Goal: Task Accomplishment & Management: Manage account settings

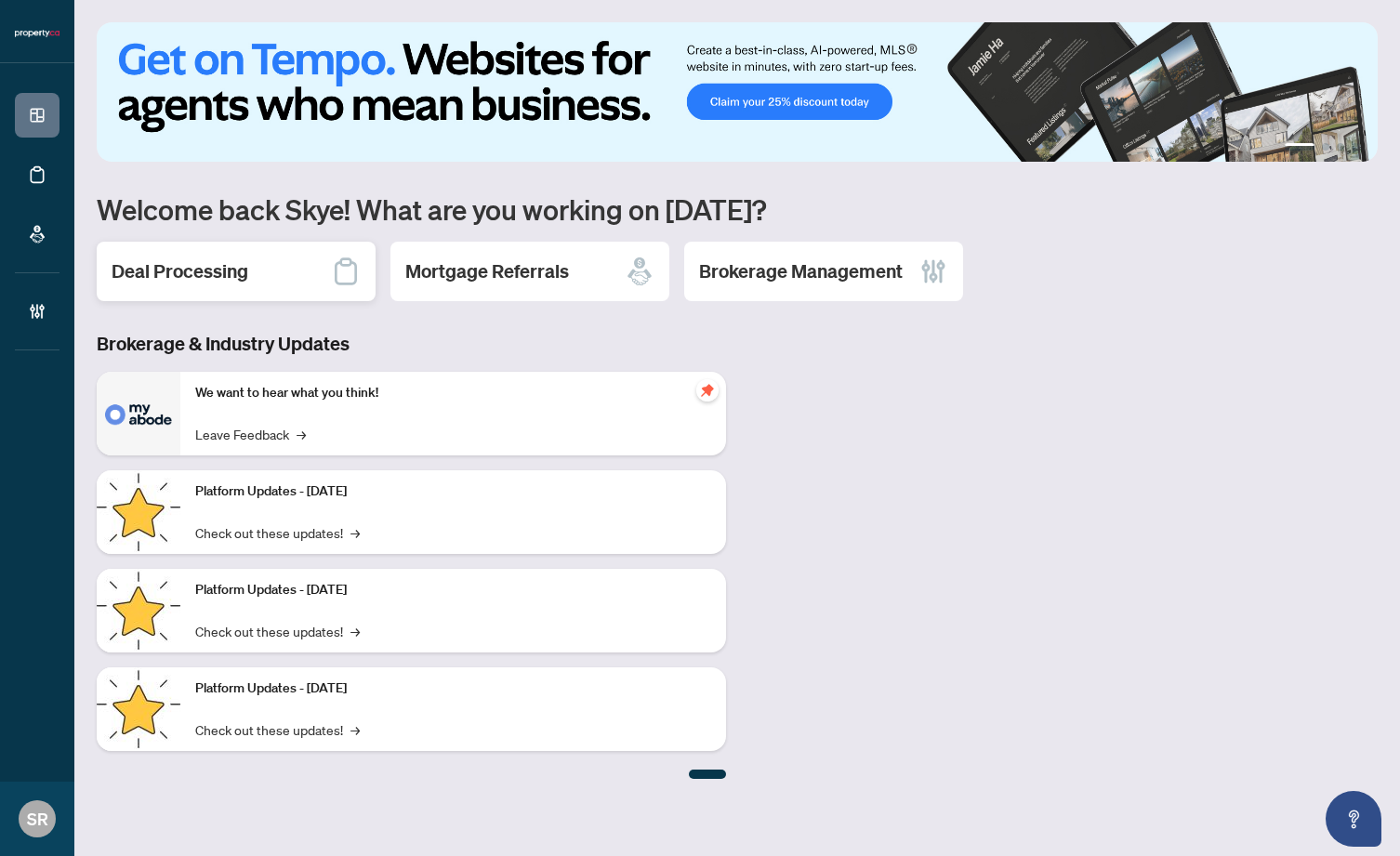
click at [319, 294] on div "Deal Processing" at bounding box center [236, 271] width 279 height 59
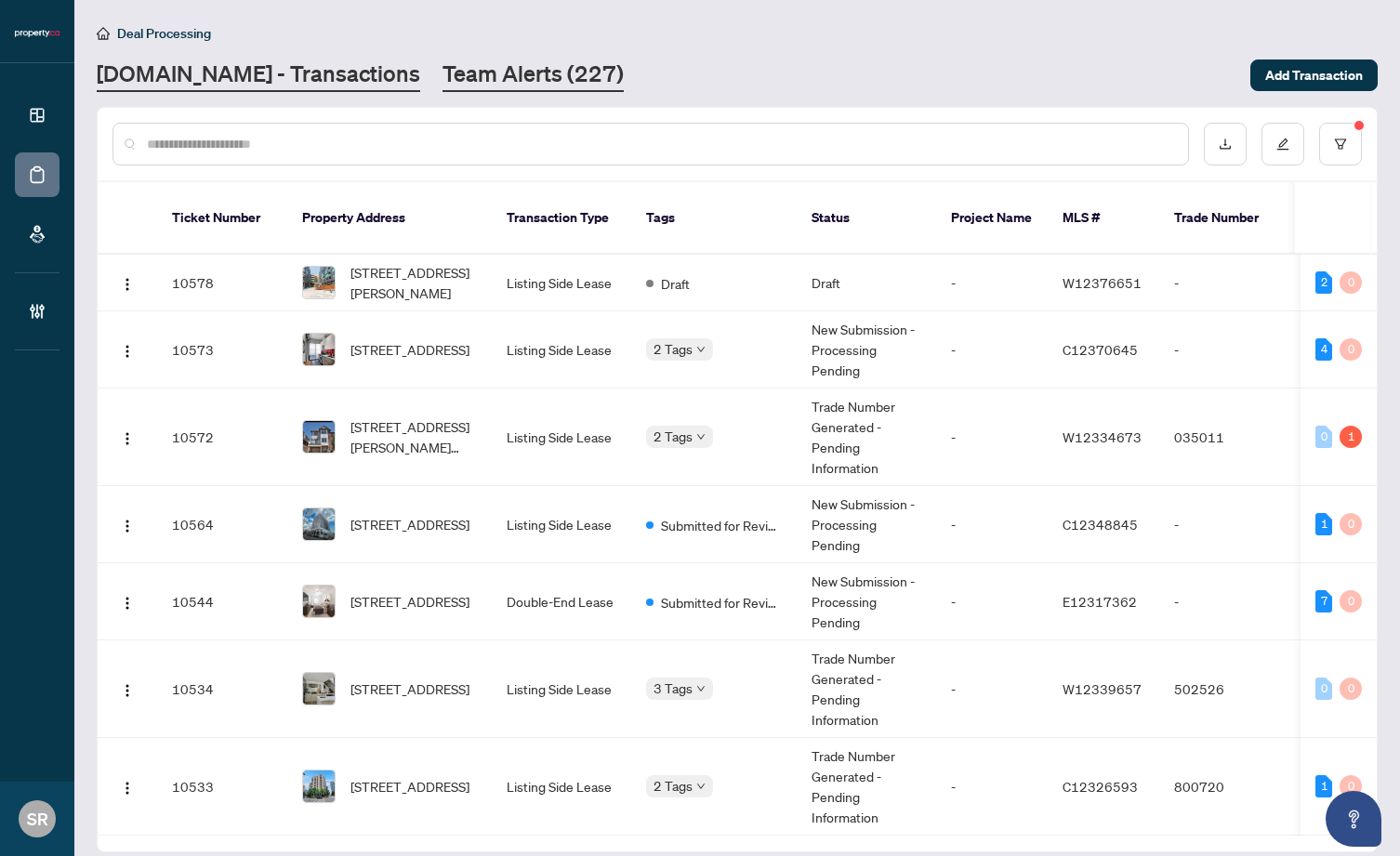
click at [469, 72] on link "Team Alerts (227)" at bounding box center [533, 75] width 181 height 34
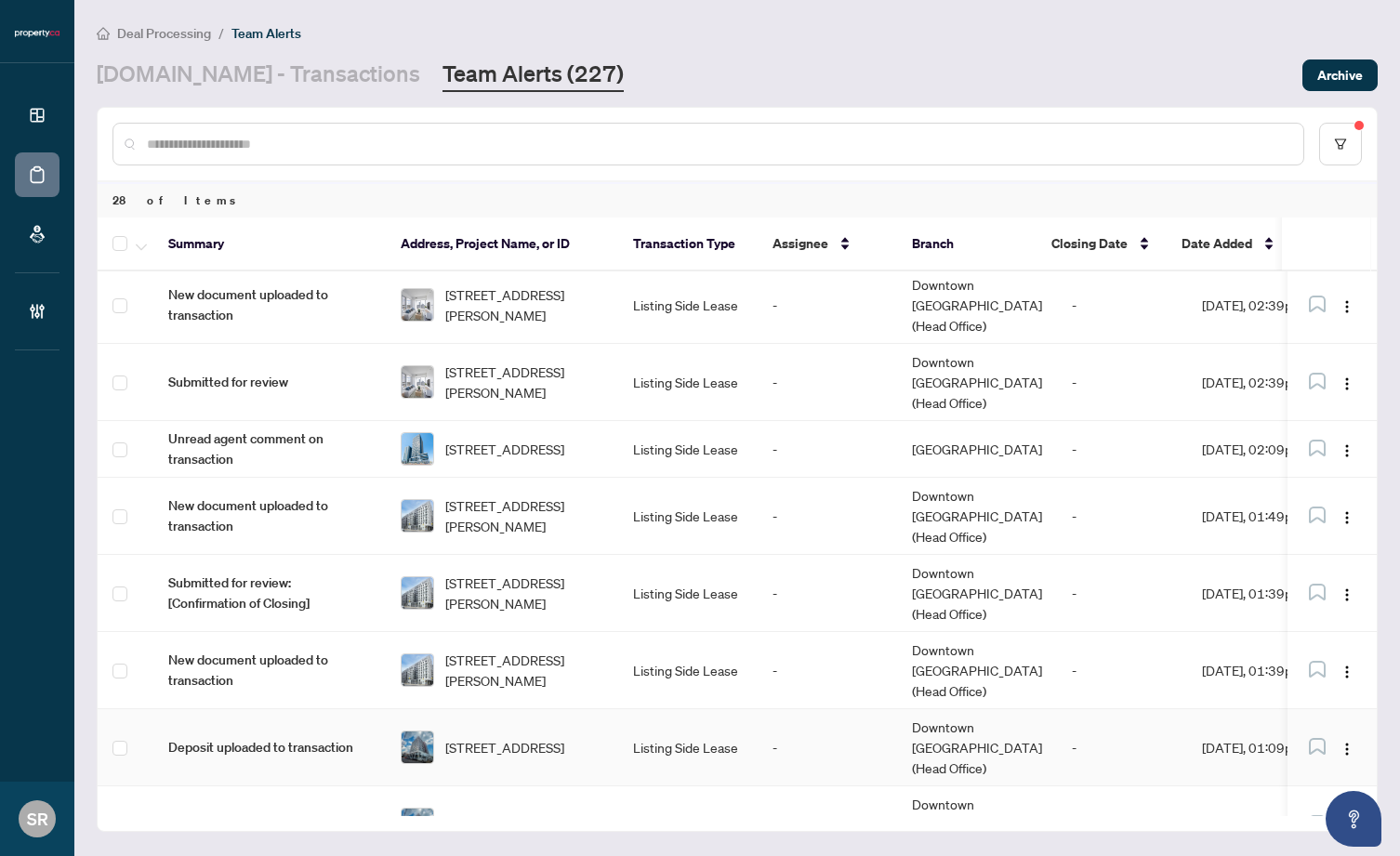
scroll to position [320, 0]
click at [271, 58] on link "[DOMAIN_NAME] - Transactions" at bounding box center [258, 75] width 323 height 34
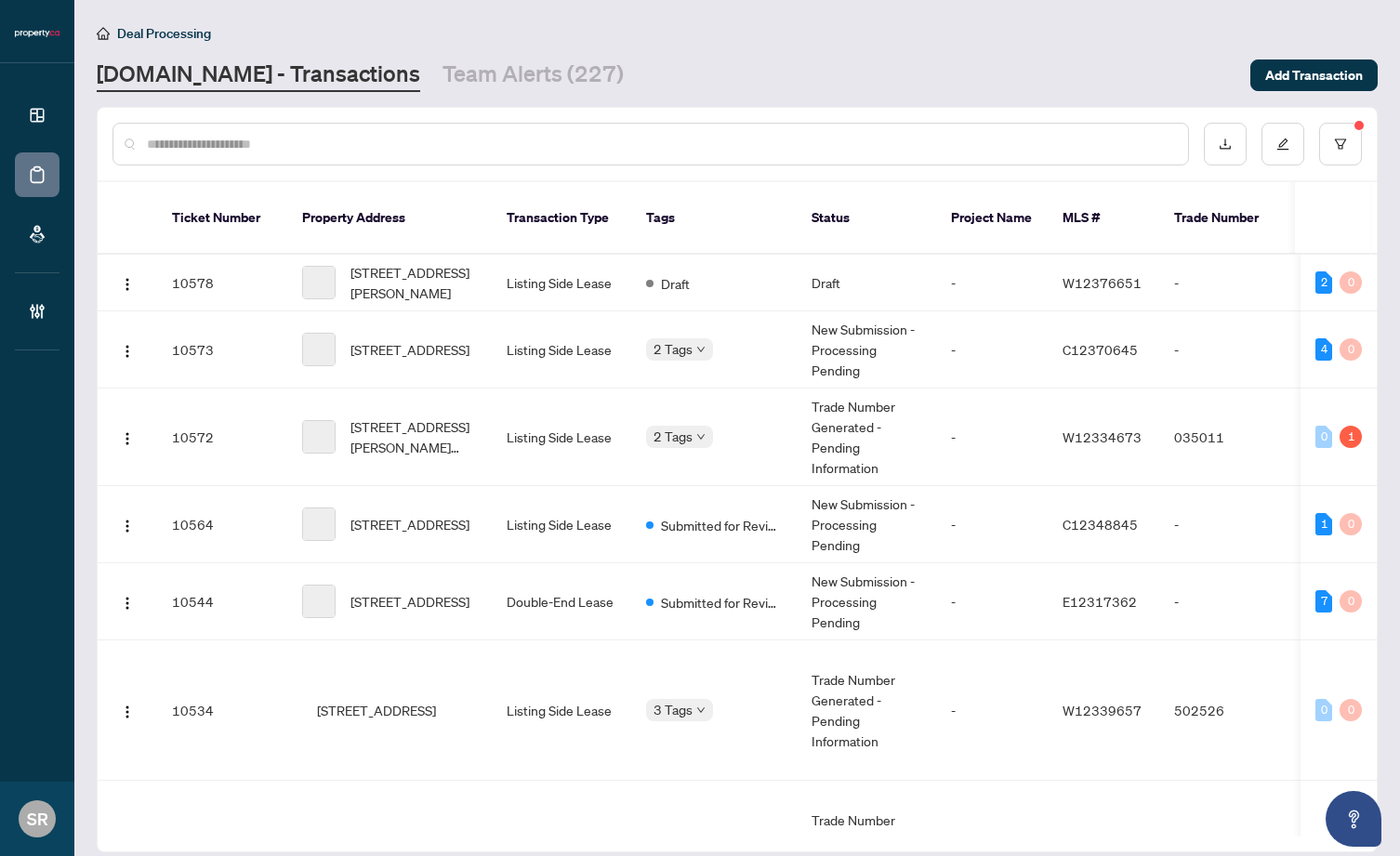
click at [354, 139] on input "text" at bounding box center [660, 145] width 1027 height 21
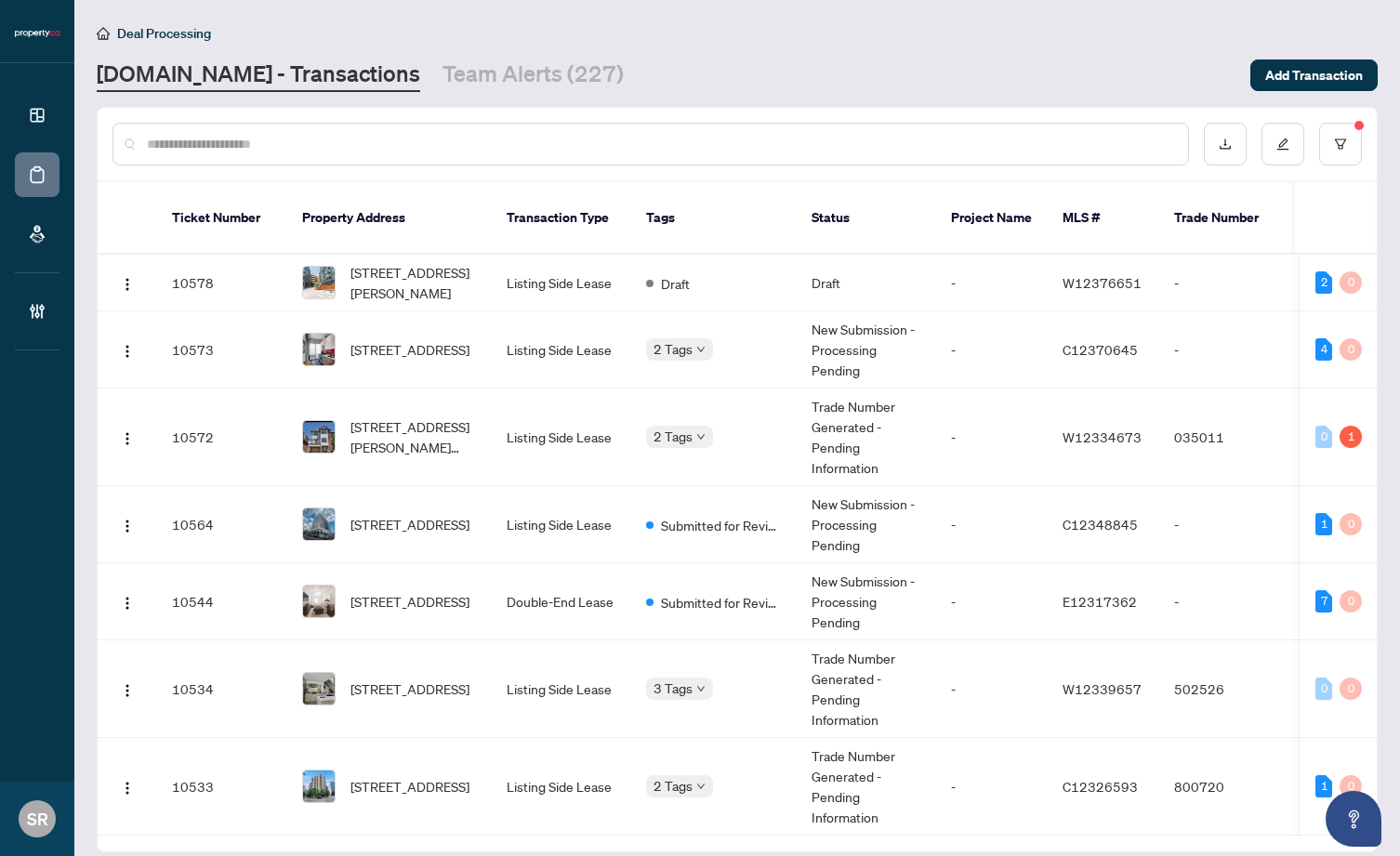
paste input "**********"
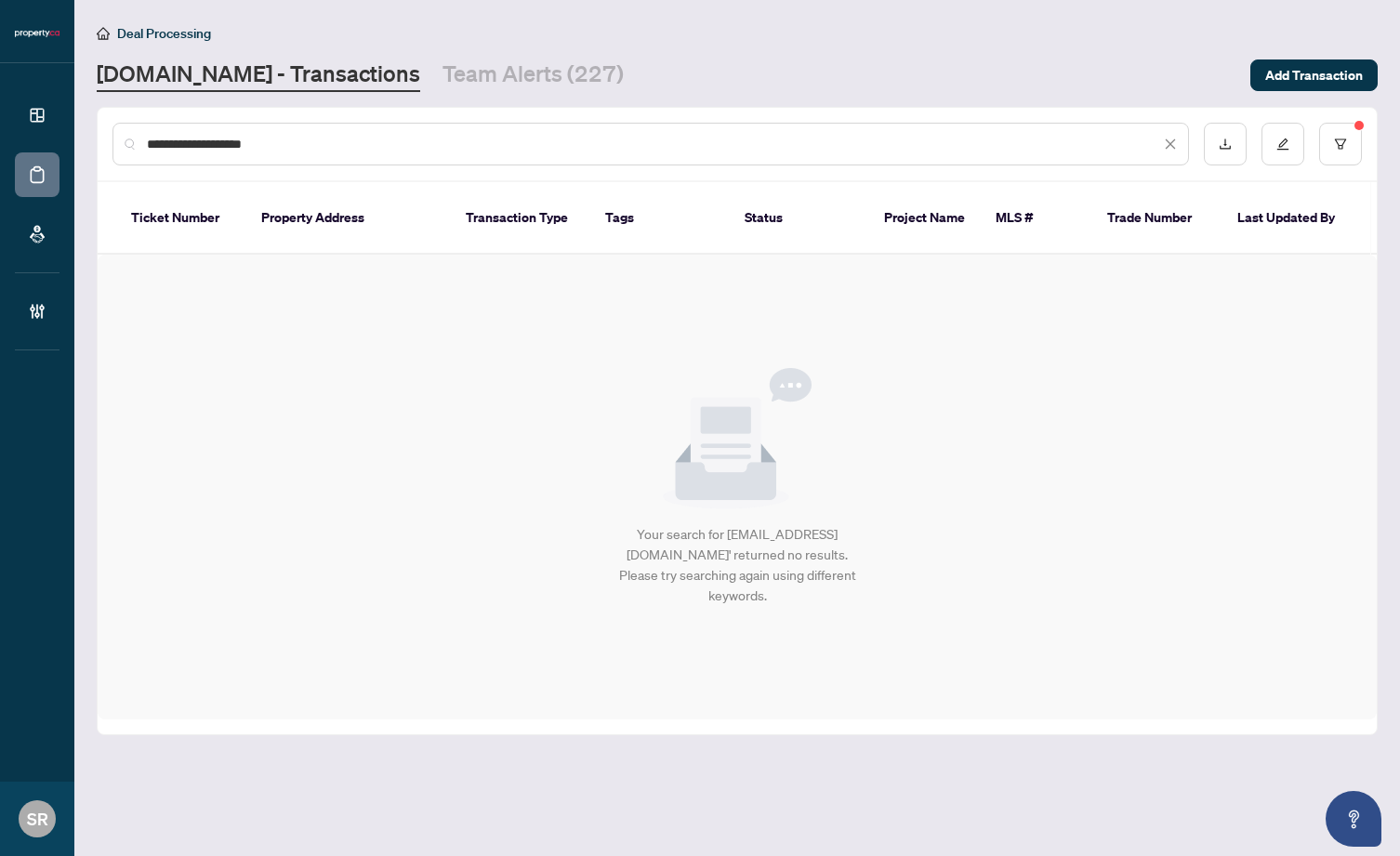
type input "**********"
drag, startPoint x: 375, startPoint y: 129, endPoint x: 149, endPoint y: 145, distance: 226.6
click at [150, 145] on div "**********" at bounding box center [651, 145] width 1077 height 43
drag, startPoint x: 144, startPoint y: 144, endPoint x: 342, endPoint y: 150, distance: 198.1
click at [342, 150] on div "**********" at bounding box center [651, 145] width 1077 height 43
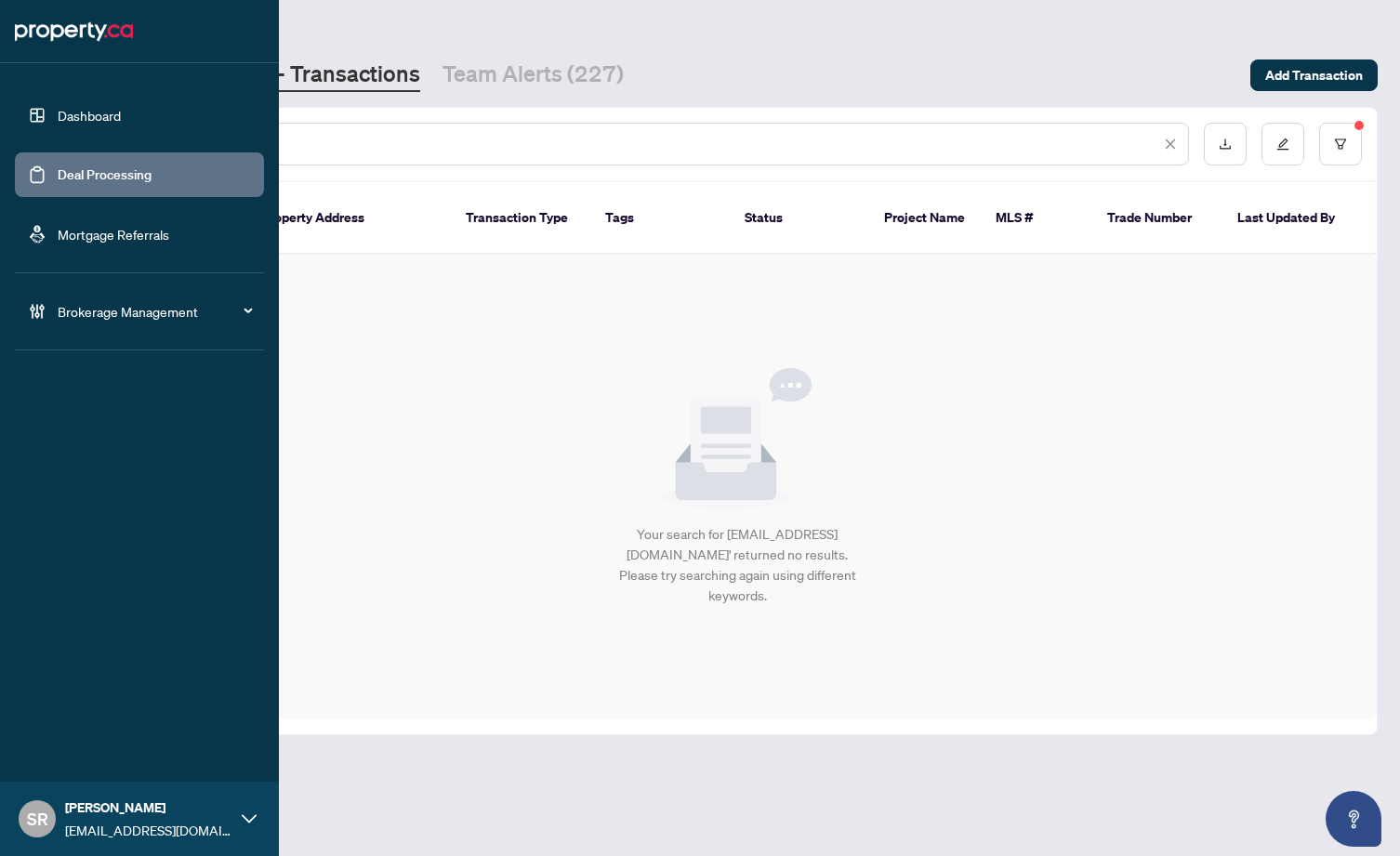
drag, startPoint x: 342, startPoint y: 150, endPoint x: 59, endPoint y: 148, distance: 283.0
click at [59, 148] on div "**********" at bounding box center [700, 428] width 1400 height 856
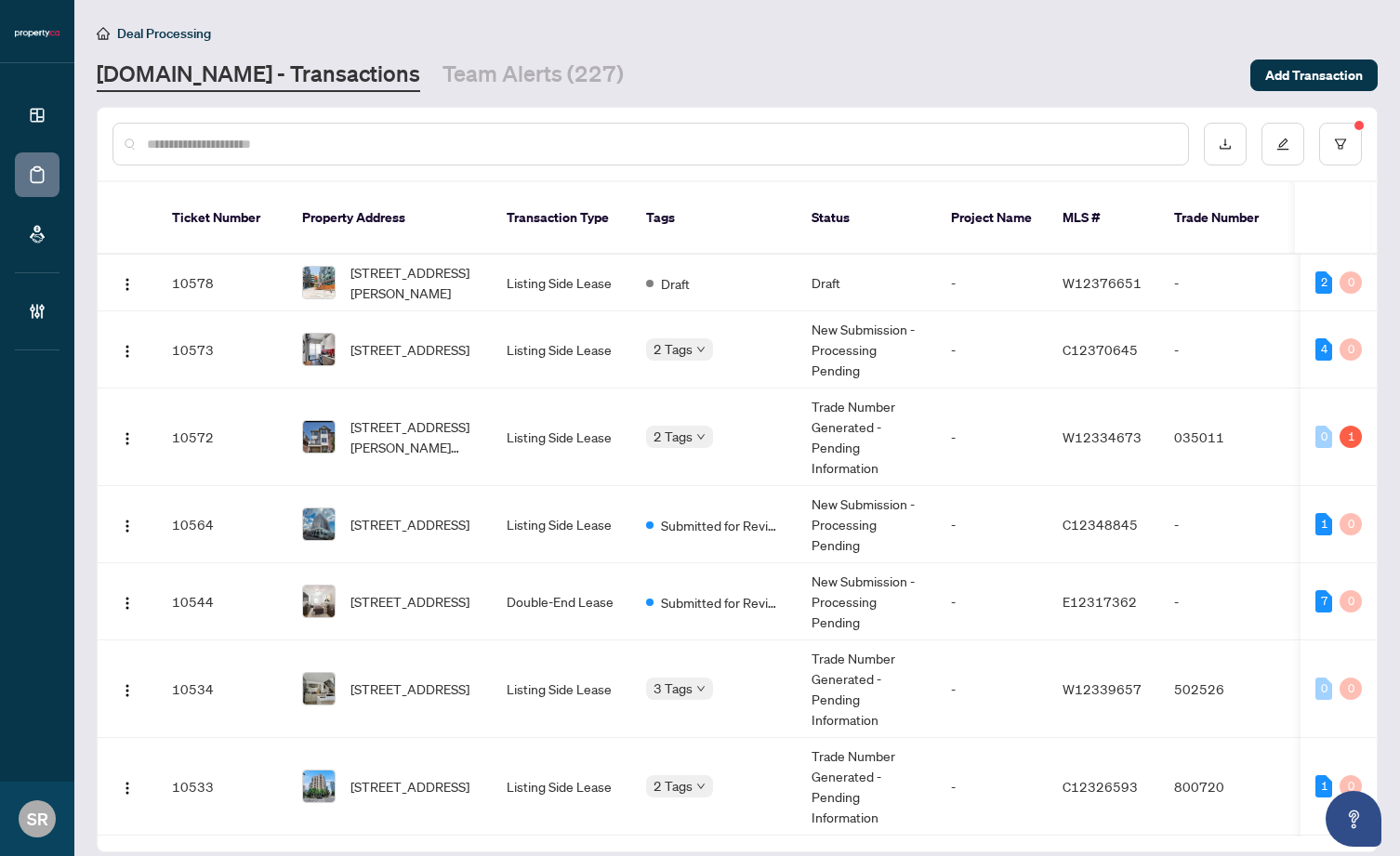
click at [306, 134] on input "text" at bounding box center [660, 145] width 1027 height 21
paste input "*********"
type input "*********"
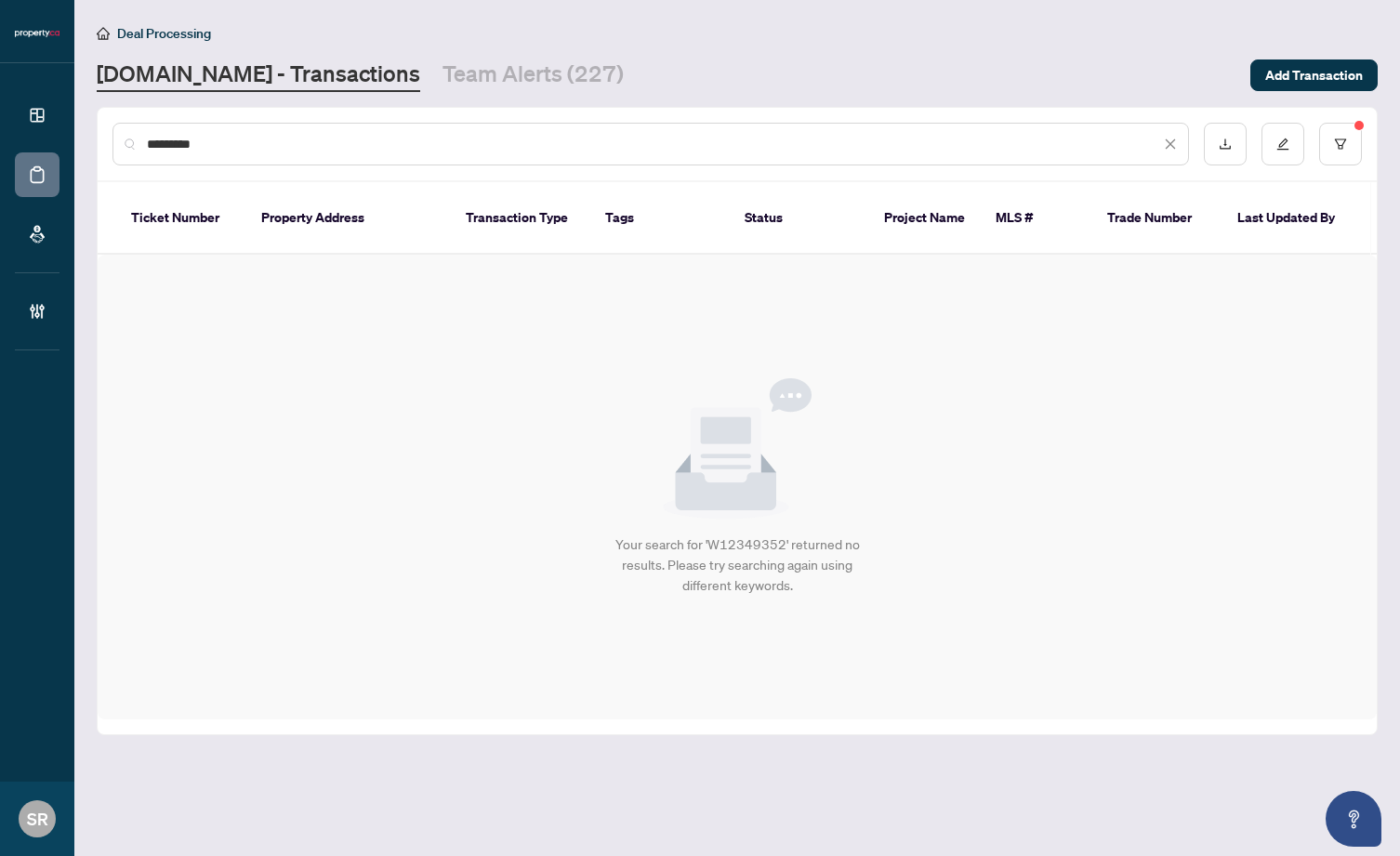
drag, startPoint x: 280, startPoint y: 148, endPoint x: 116, endPoint y: 145, distance: 164.0
click at [116, 145] on div "*********" at bounding box center [651, 145] width 1077 height 43
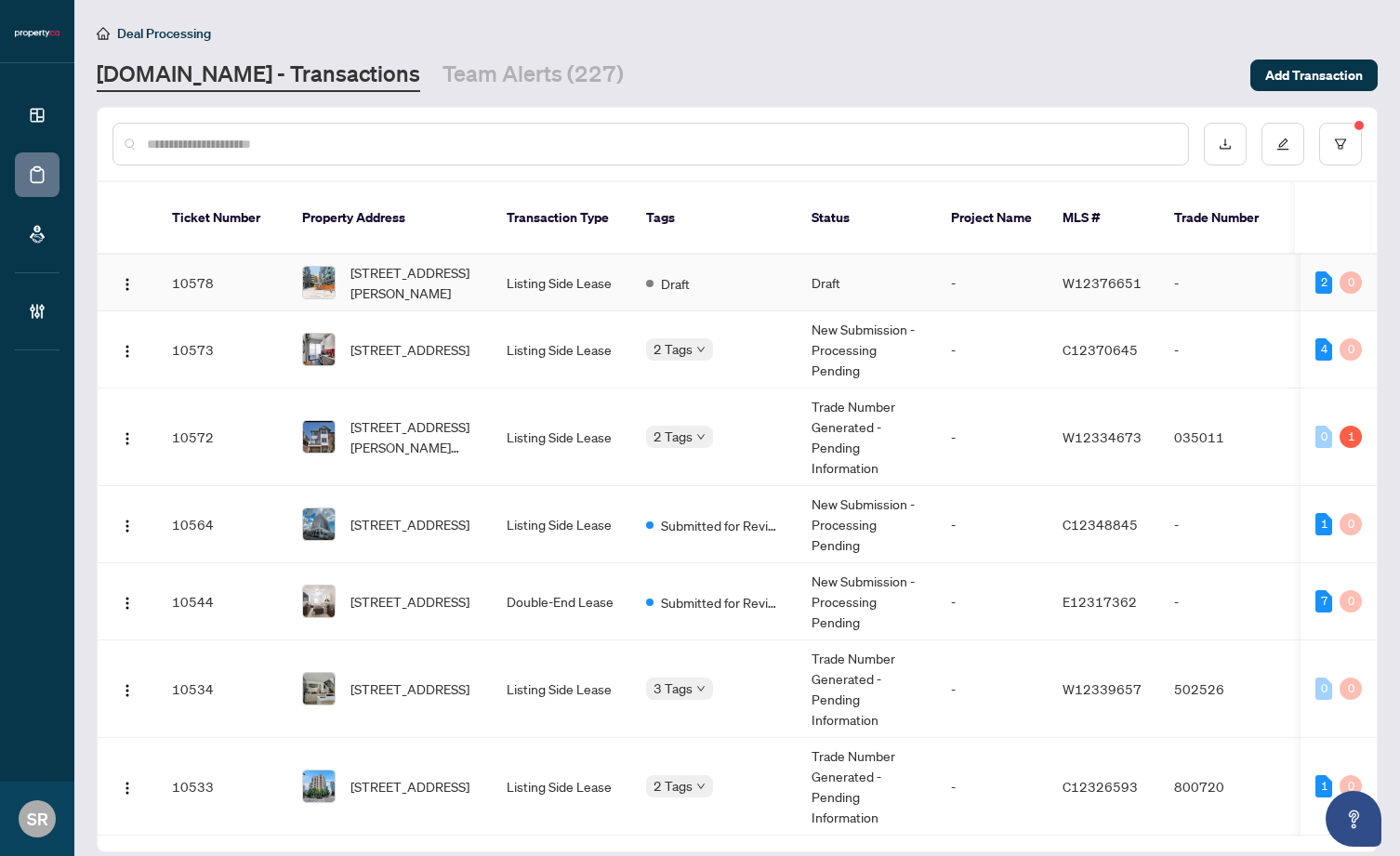
click at [906, 265] on td "Draft" at bounding box center [866, 283] width 139 height 56
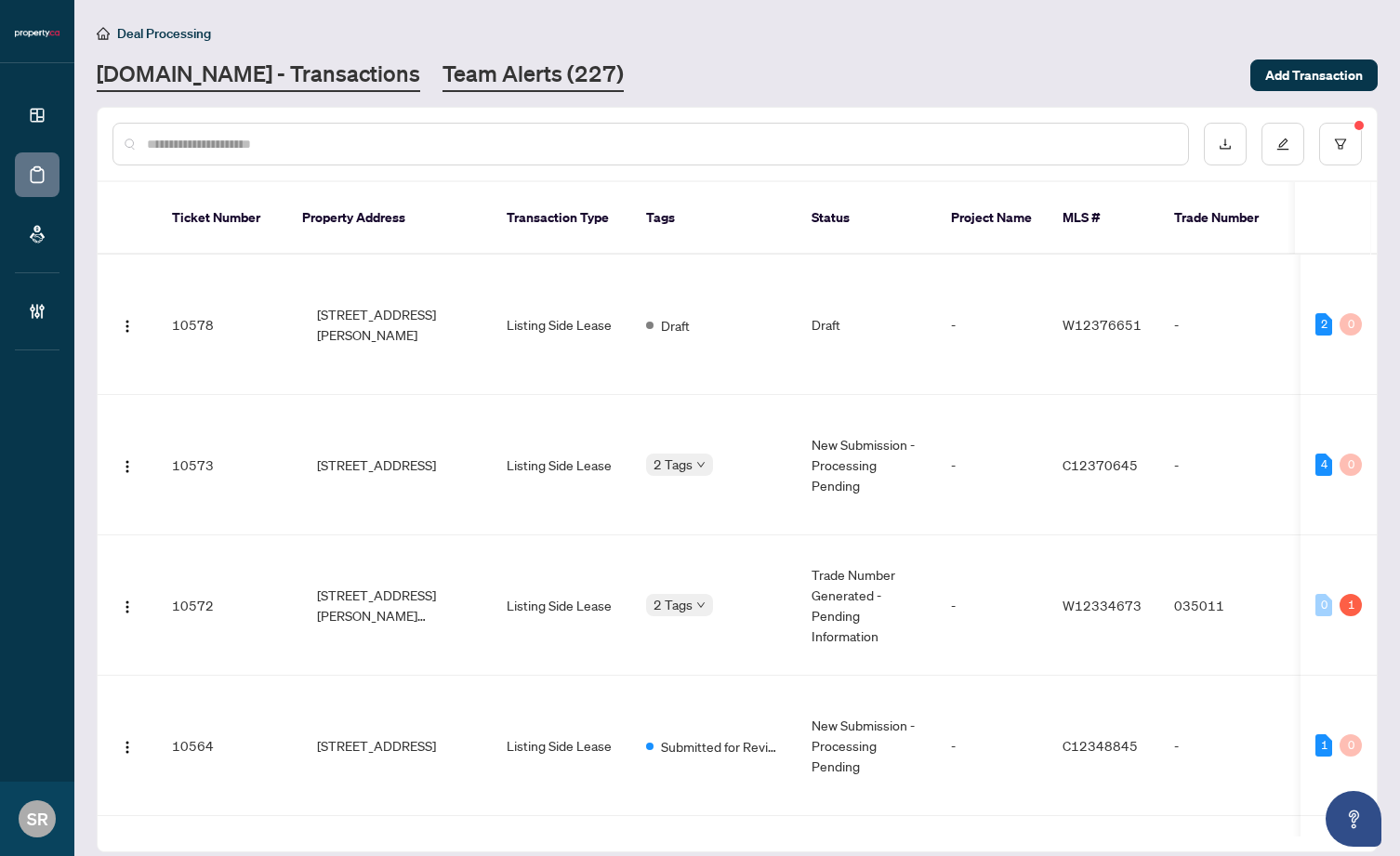
click at [443, 82] on link "Team Alerts (227)" at bounding box center [533, 75] width 181 height 34
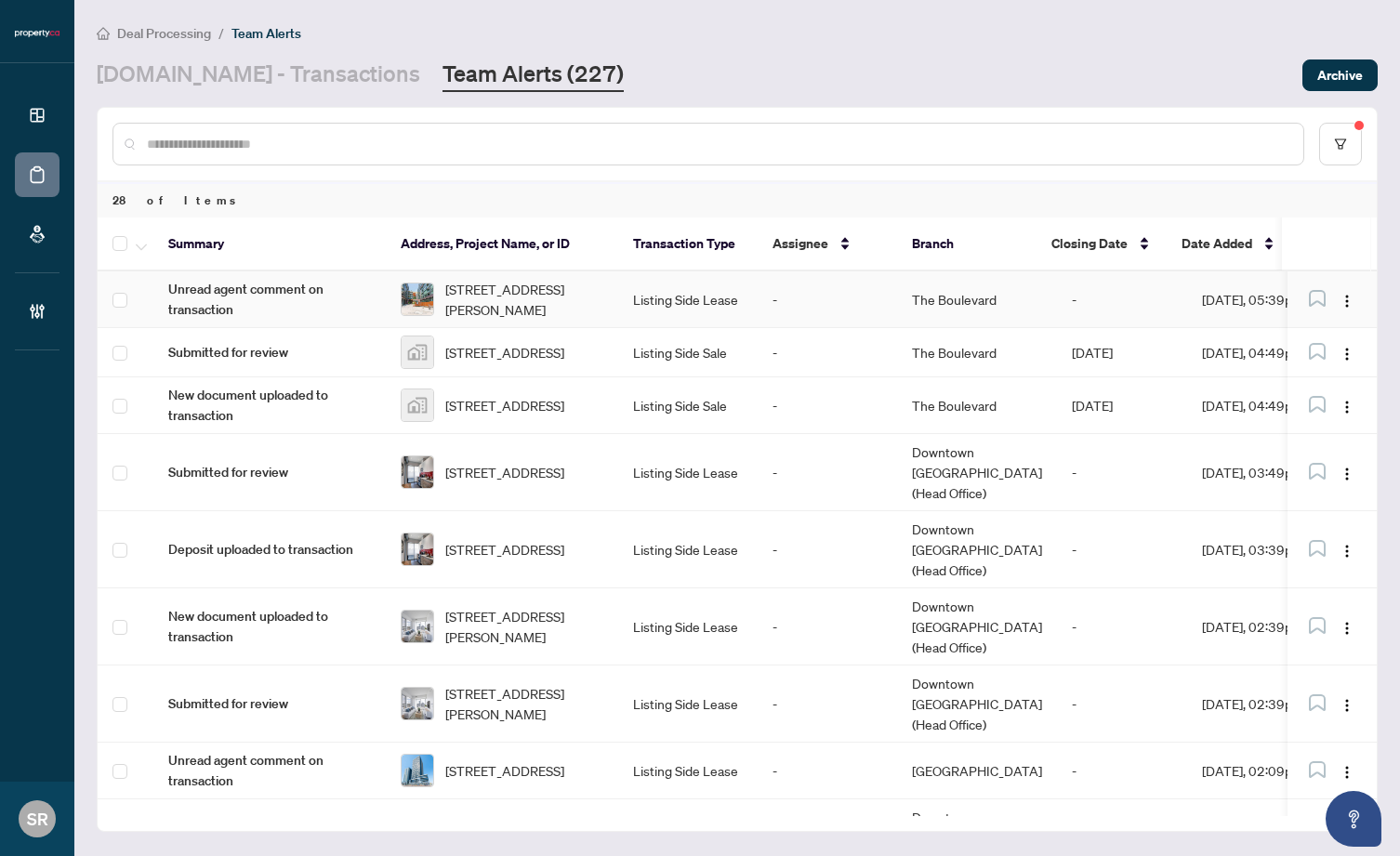
click at [846, 298] on td "-" at bounding box center [828, 300] width 139 height 56
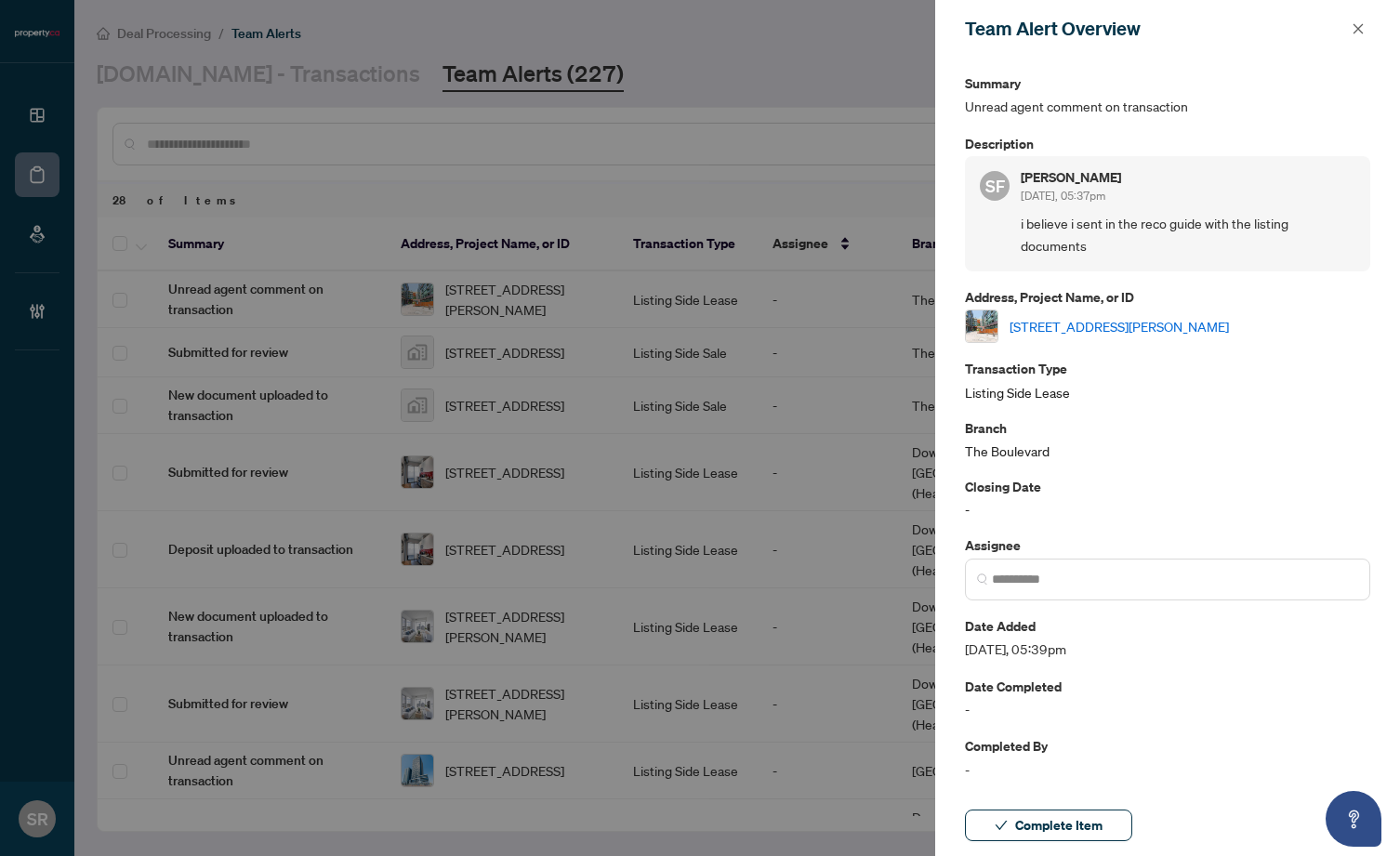
click at [724, 347] on div at bounding box center [700, 428] width 1400 height 856
click at [806, 310] on div at bounding box center [700, 428] width 1400 height 856
click at [1353, 26] on icon "close" at bounding box center [1359, 29] width 13 height 13
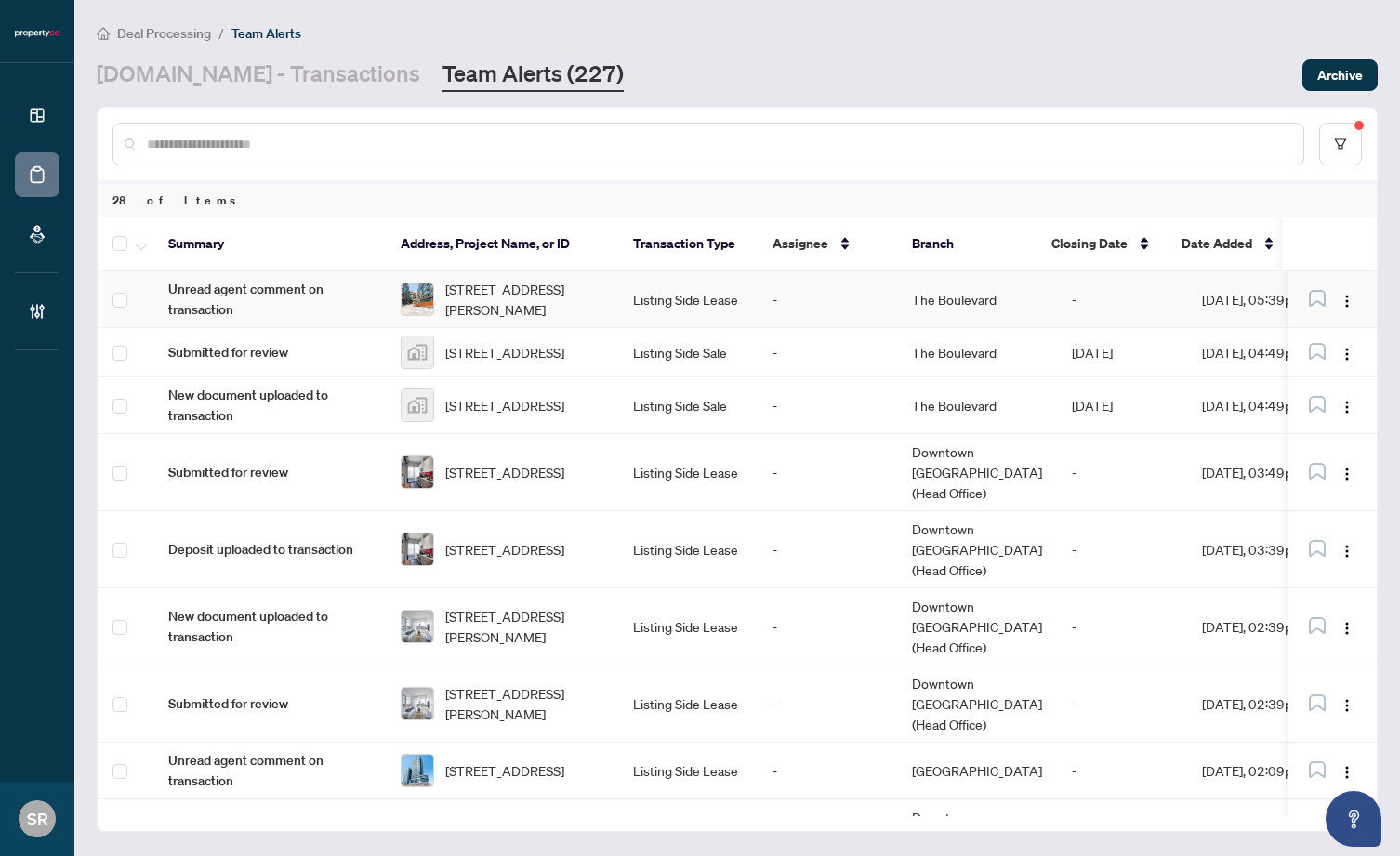
click at [845, 290] on td "-" at bounding box center [828, 300] width 139 height 56
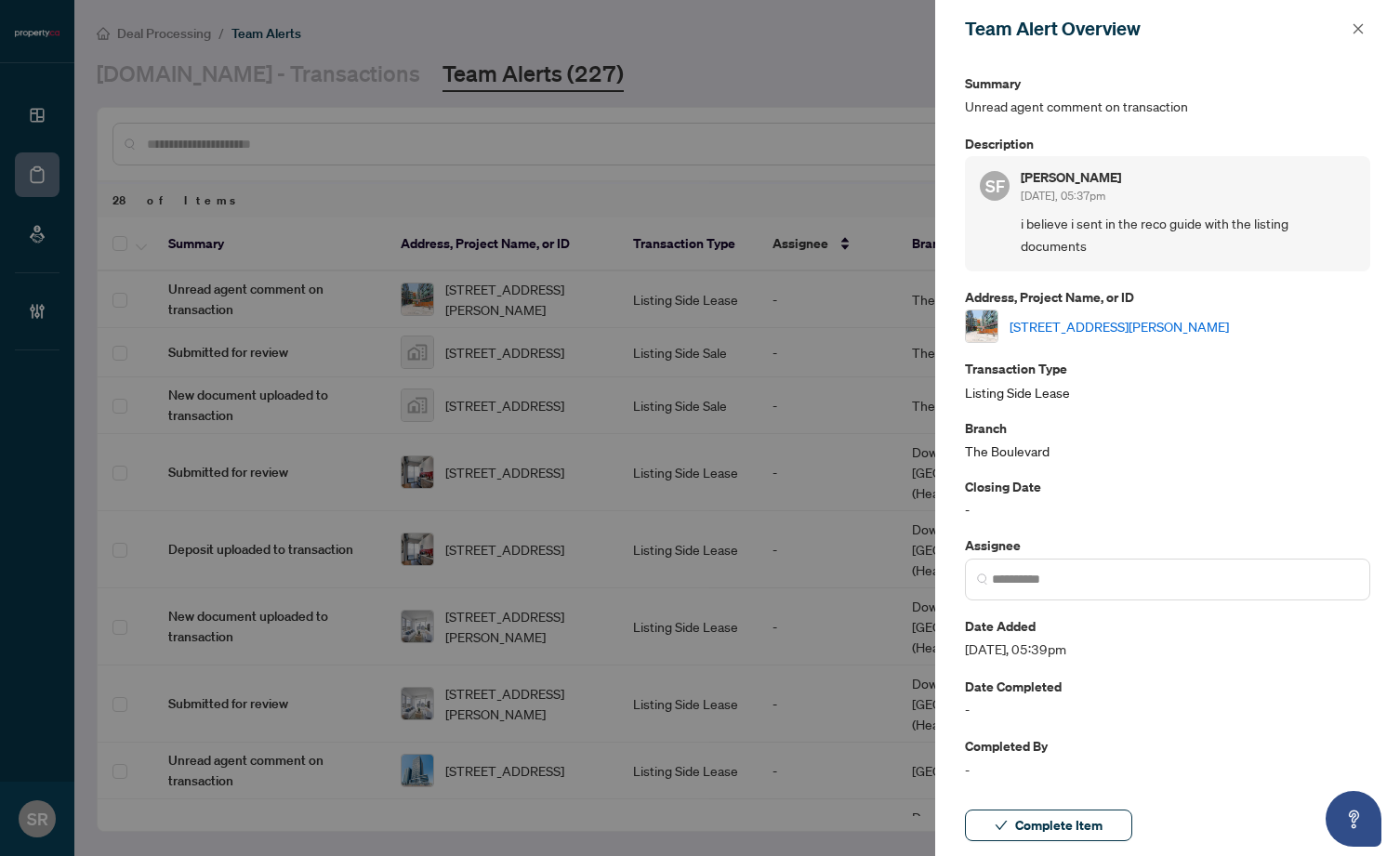
click at [822, 303] on div at bounding box center [700, 428] width 1400 height 856
click at [1112, 316] on link "[STREET_ADDRESS][PERSON_NAME]" at bounding box center [1120, 326] width 220 height 21
click at [1359, 23] on icon "close" at bounding box center [1359, 29] width 13 height 13
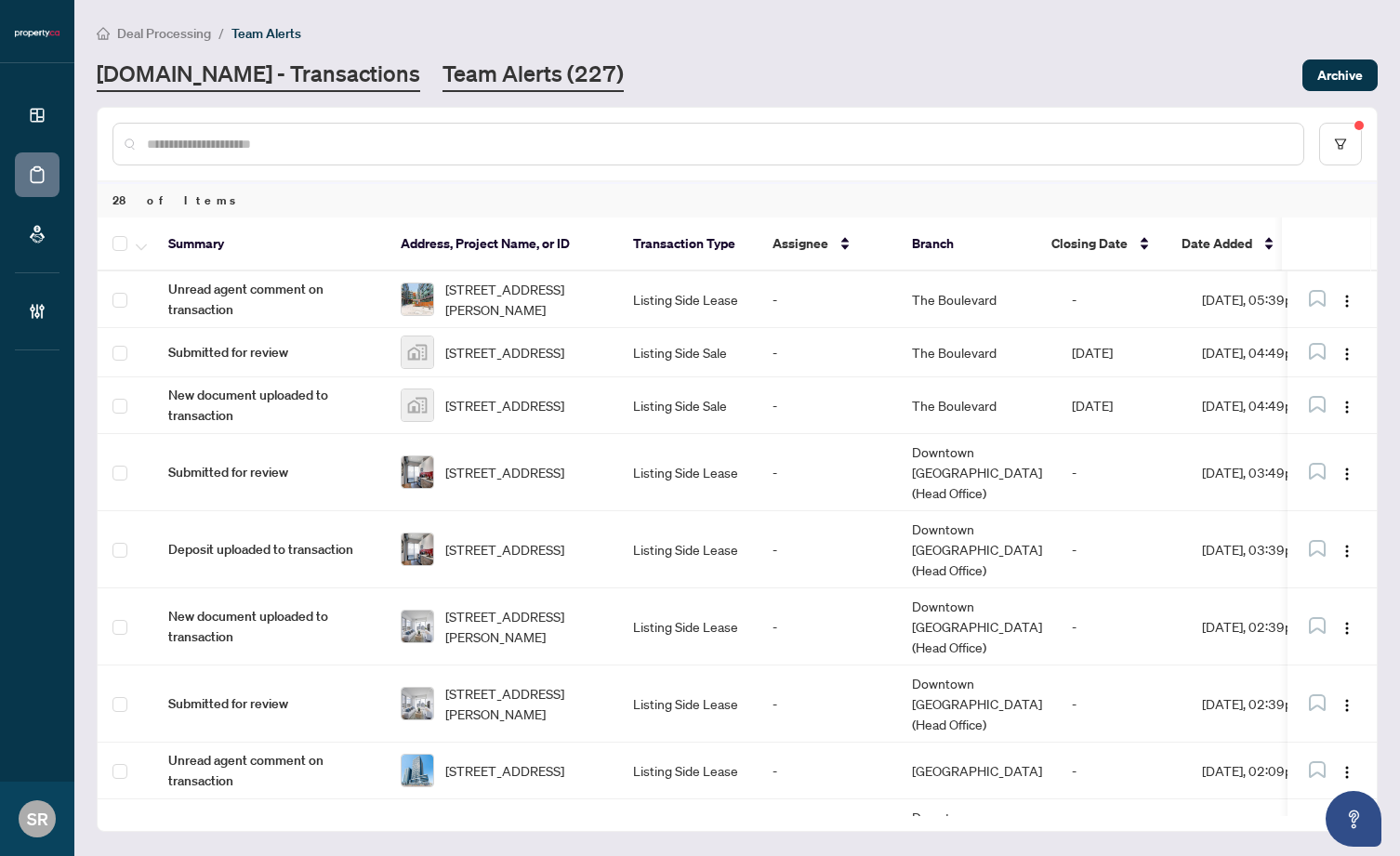
drag, startPoint x: 239, startPoint y: 97, endPoint x: 274, endPoint y: 80, distance: 38.9
click at [241, 96] on main "Deal Processing / Team Alerts Property.ca - Transactions Team Alerts (227) Arch…" at bounding box center [737, 428] width 1326 height 856
click at [307, 66] on link "[DOMAIN_NAME] - Transactions" at bounding box center [258, 75] width 323 height 34
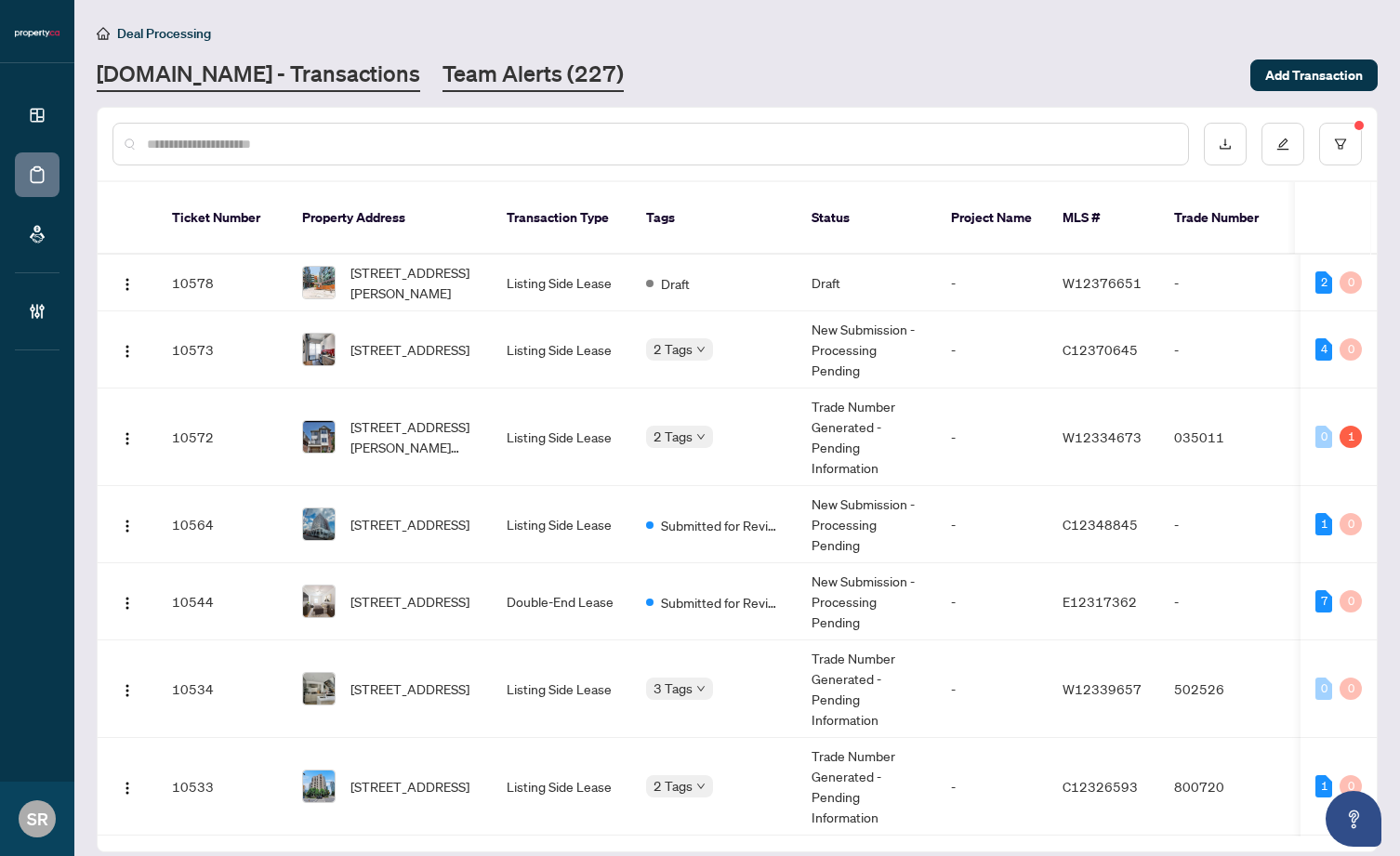
click at [450, 81] on link "Team Alerts (227)" at bounding box center [533, 75] width 181 height 34
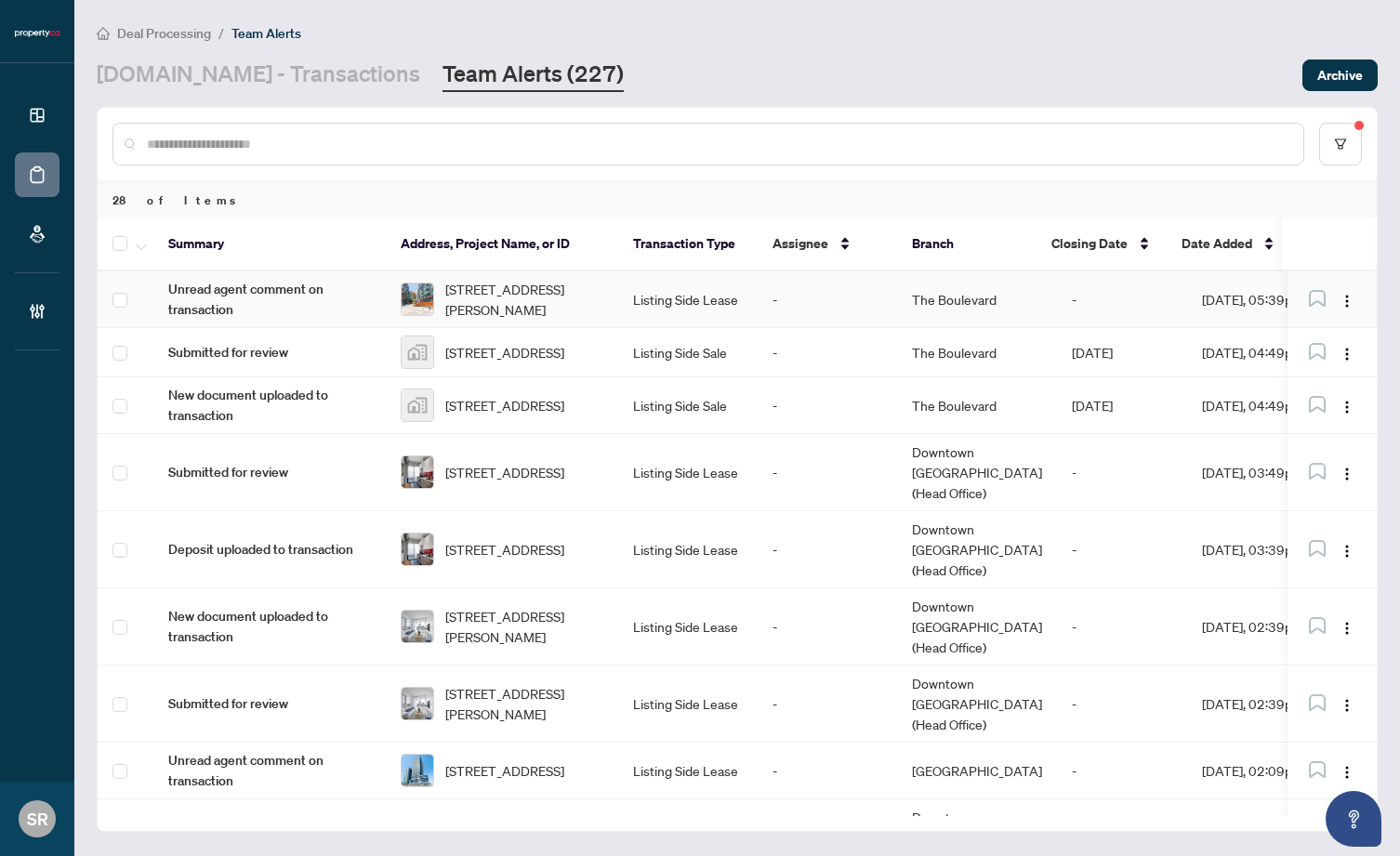
click at [761, 309] on td "-" at bounding box center [828, 300] width 139 height 56
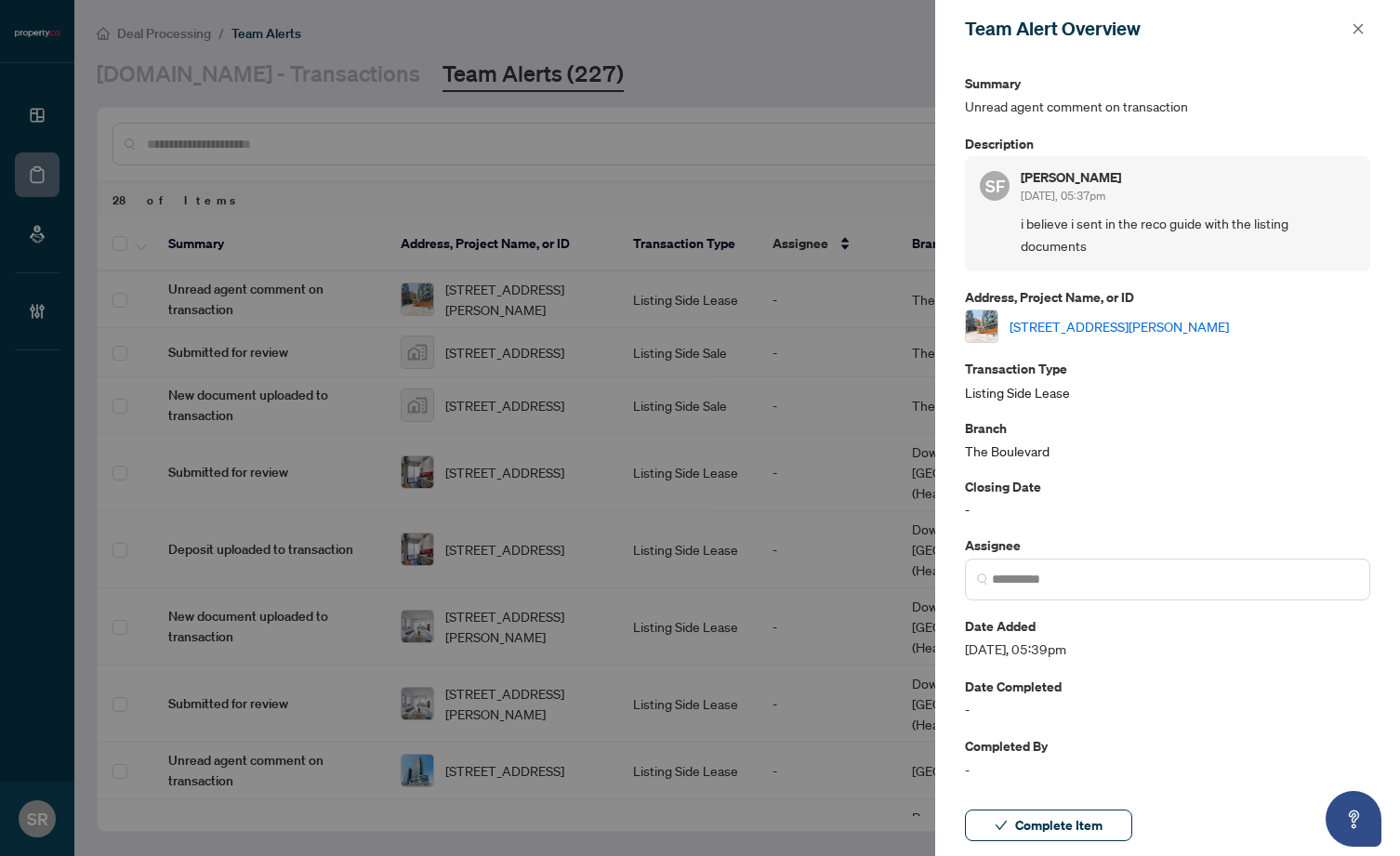
click at [1203, 316] on link "[STREET_ADDRESS][PERSON_NAME]" at bounding box center [1120, 326] width 220 height 21
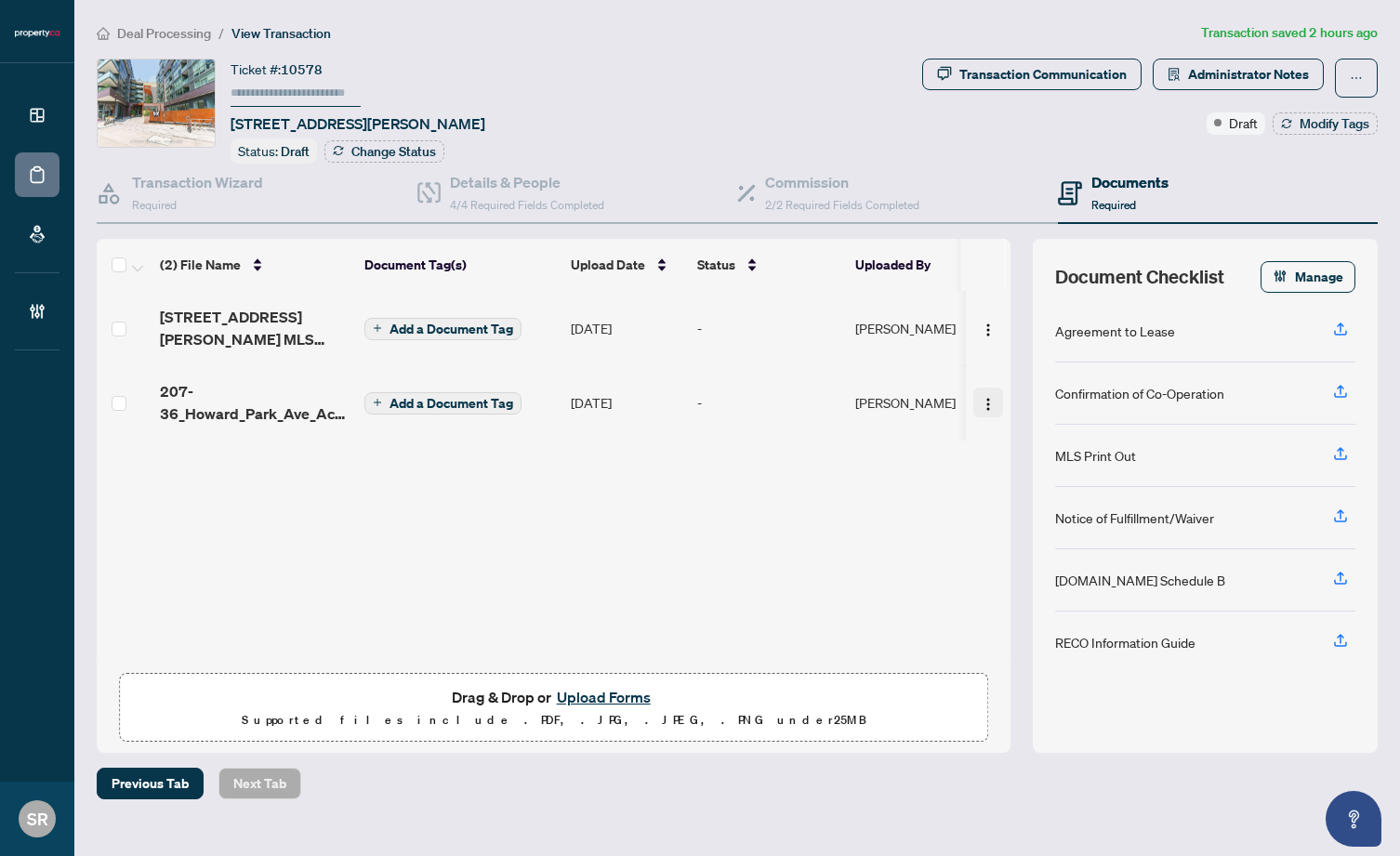
click at [981, 393] on span "button" at bounding box center [988, 403] width 15 height 21
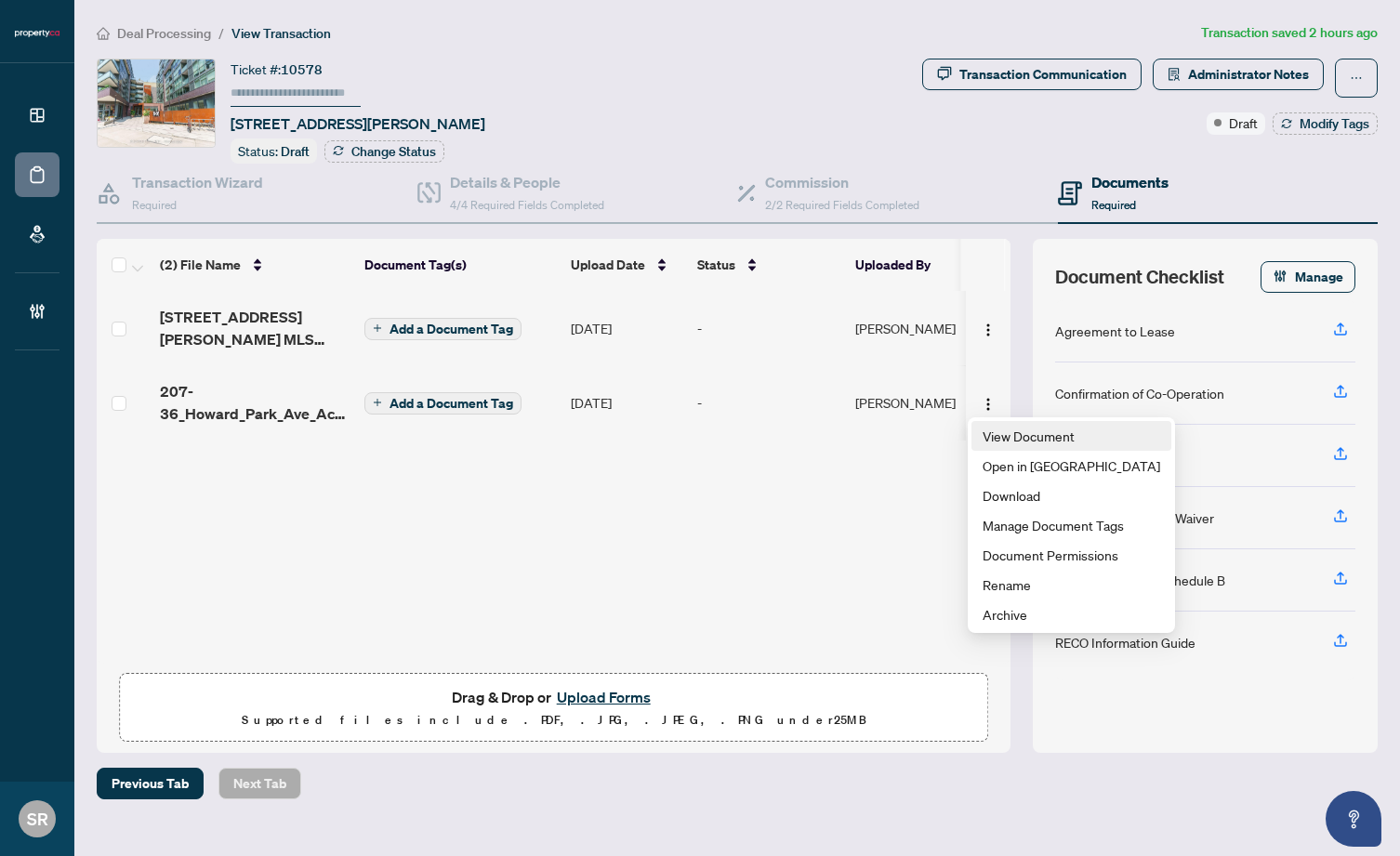
click at [1017, 439] on span "View Document" at bounding box center [1071, 436] width 178 height 21
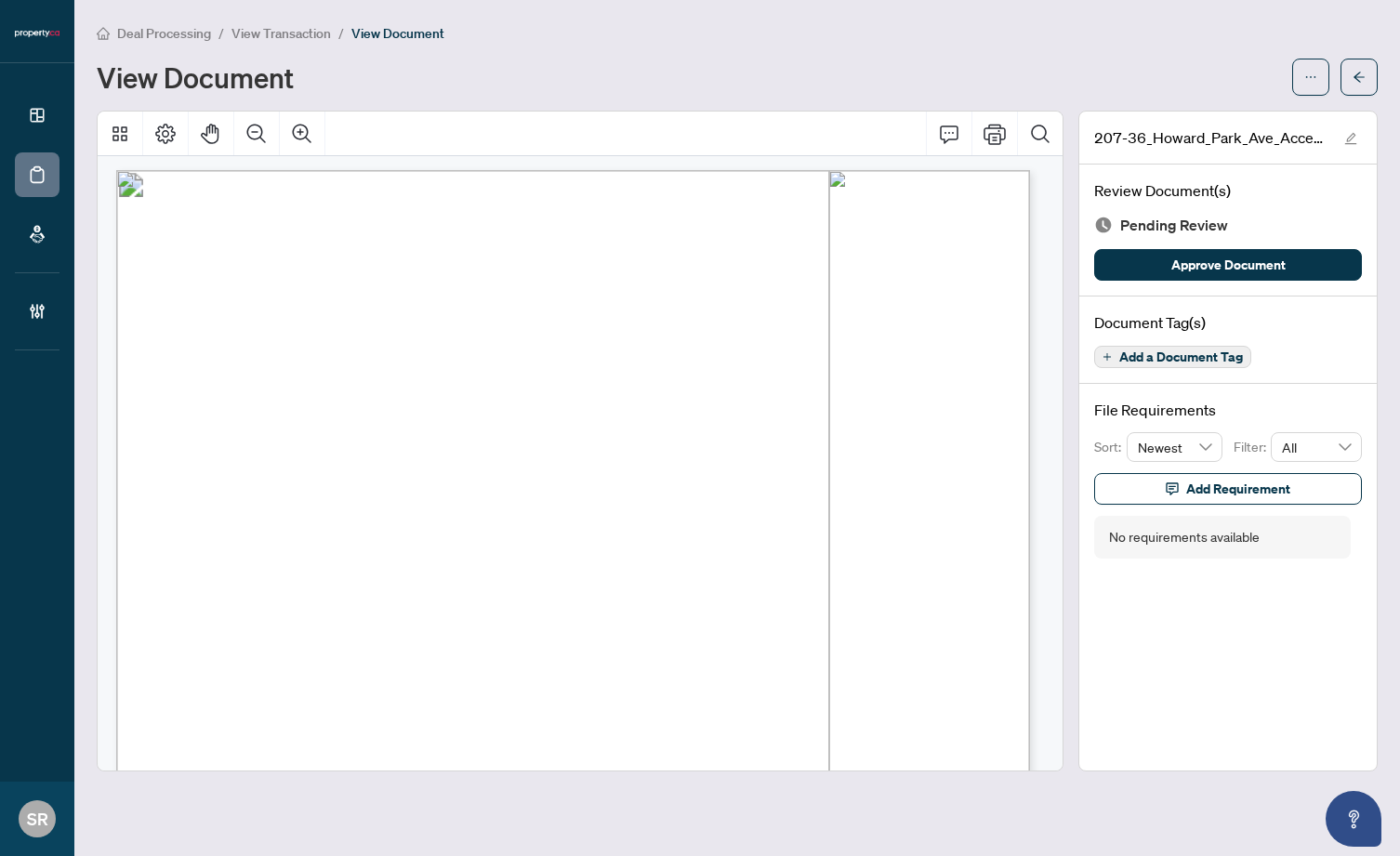
scroll to position [2431, 0]
drag, startPoint x: 337, startPoint y: 418, endPoint x: 504, endPoint y: 421, distance: 167.0
click at [504, 169] on p "Form 400 Revised [DATE] Page 1 of 4 The trademarks REALTOR®, REALTORS®, MLS®, M…" at bounding box center [850, 169] width 1469 height 0
click at [508, 421] on span "[STREET_ADDRESS][PERSON_NAME]" at bounding box center [456, 417] width 234 height 14
drag, startPoint x: 522, startPoint y: 415, endPoint x: 341, endPoint y: 416, distance: 181.0
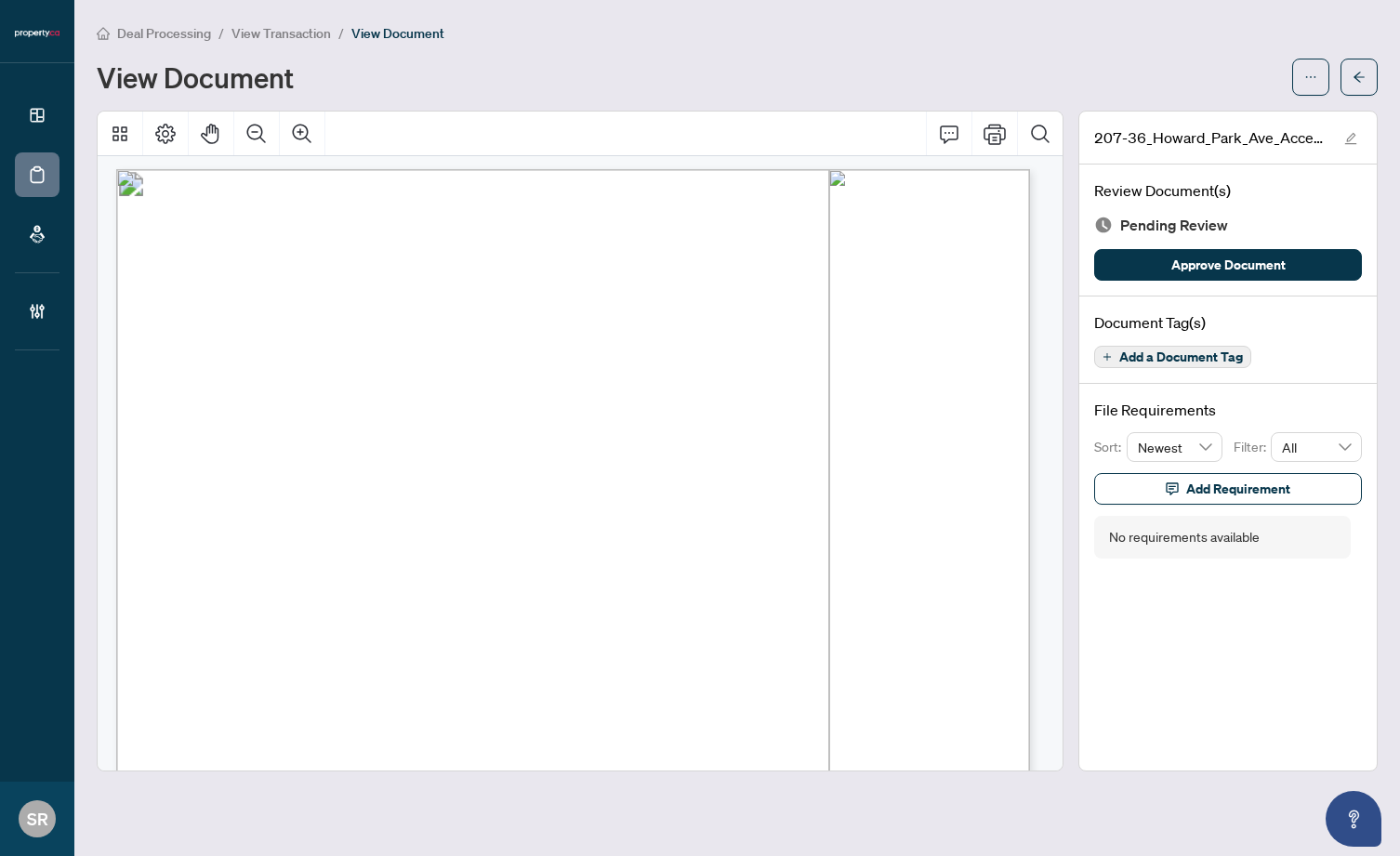
click at [341, 416] on span "[STREET_ADDRESS][PERSON_NAME]" at bounding box center [456, 417] width 234 height 14
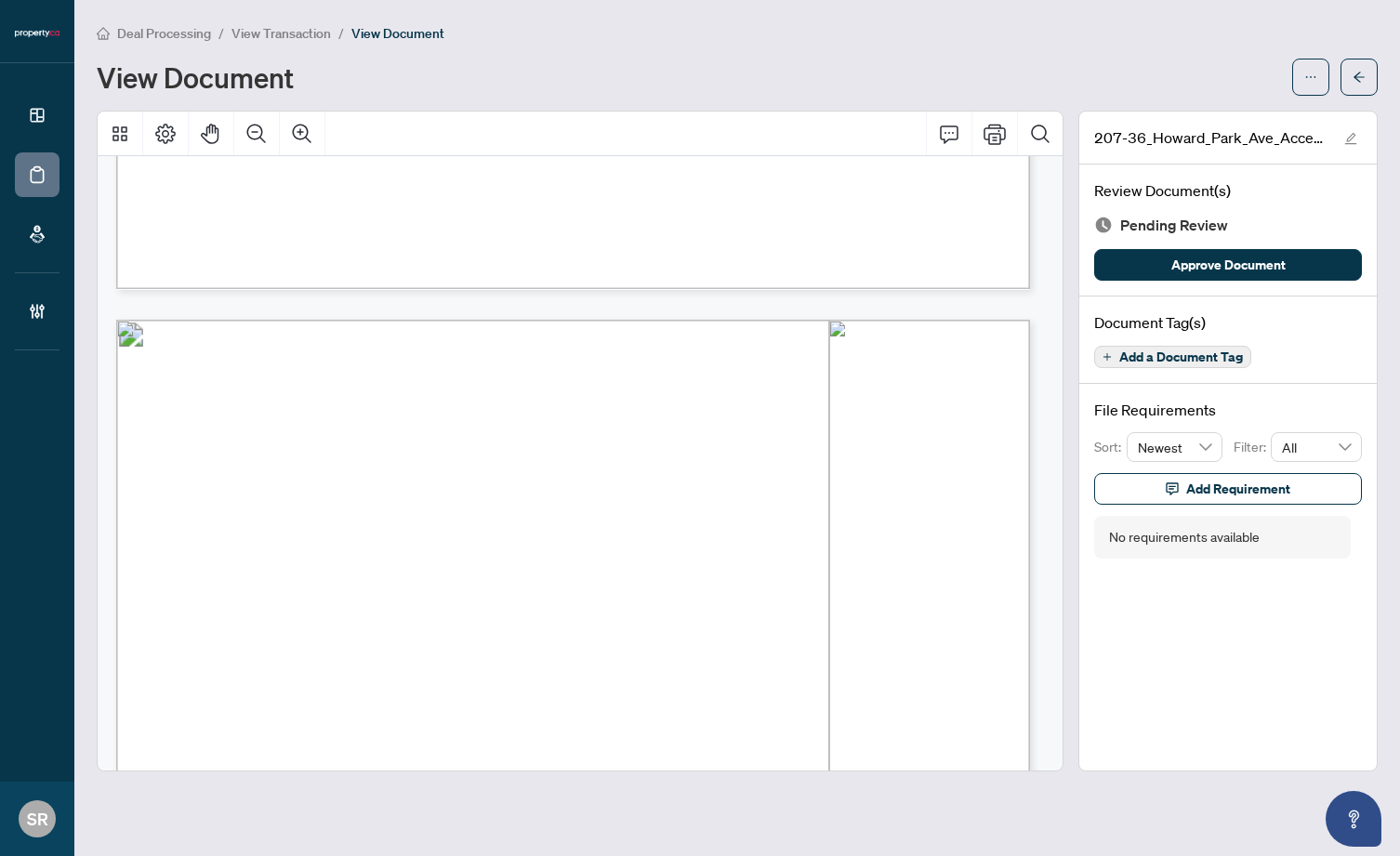
scroll to position [12447, 0]
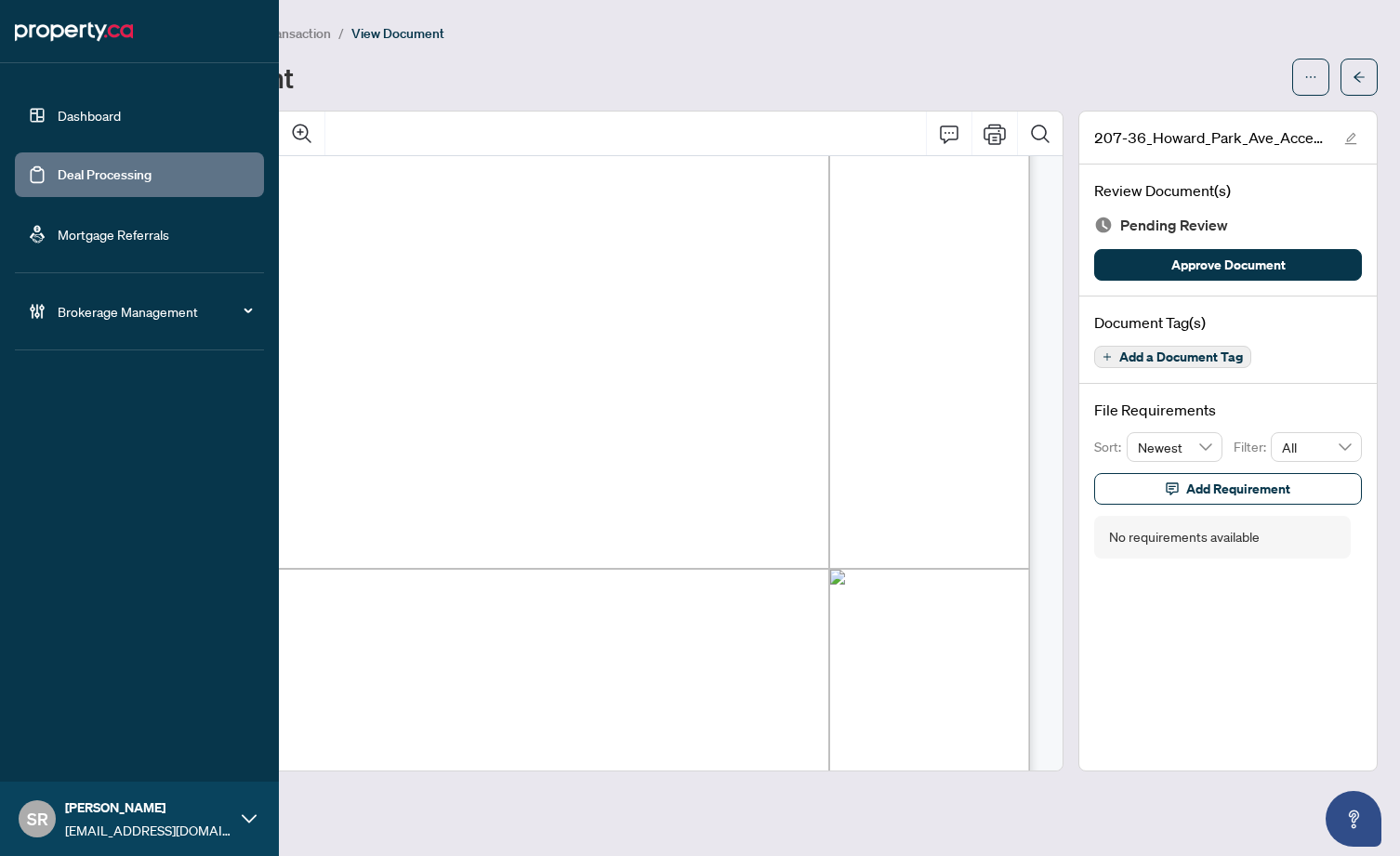
click at [57, 170] on link "Deal Processing" at bounding box center [104, 175] width 94 height 17
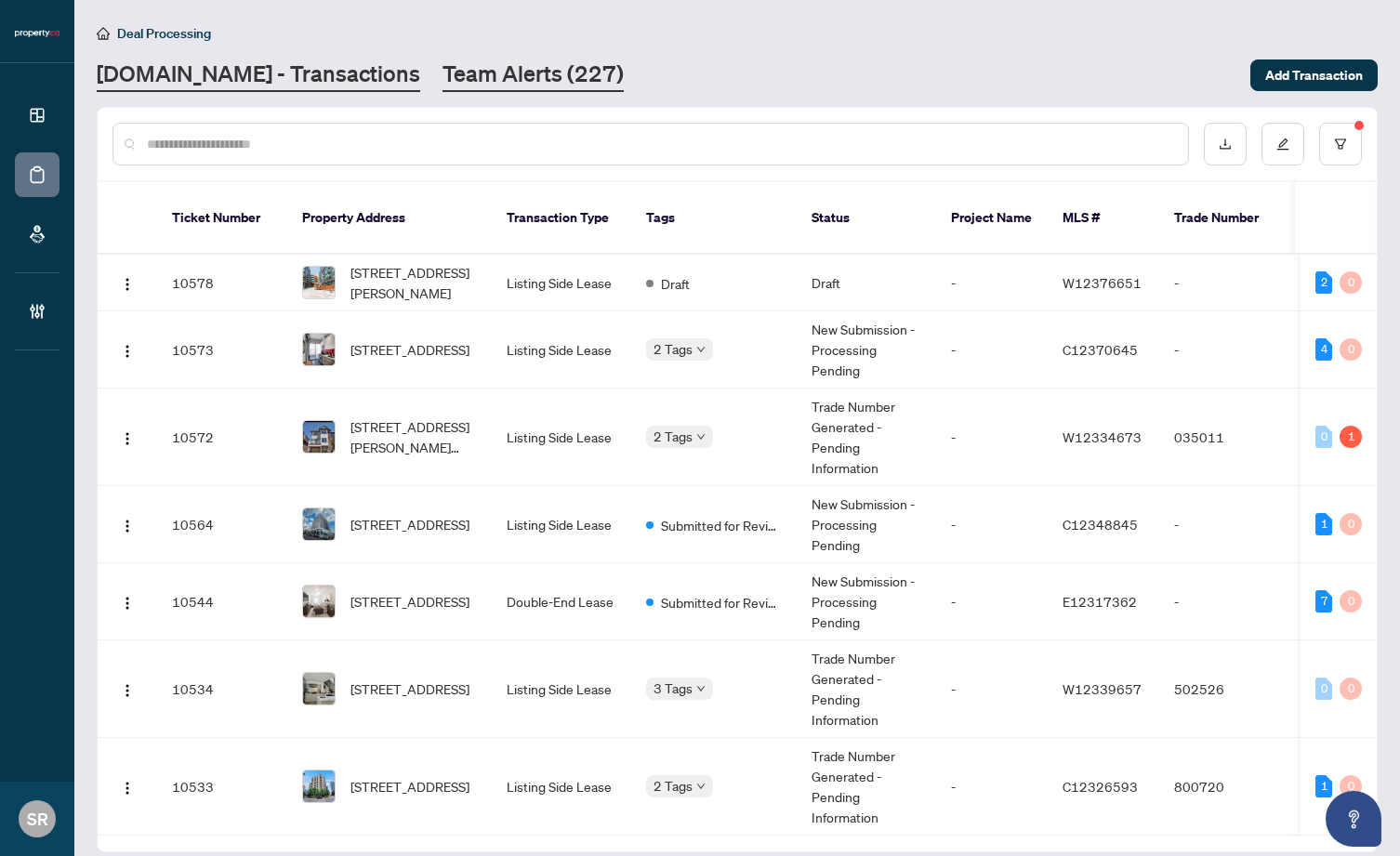
click at [510, 67] on link "Team Alerts (227)" at bounding box center [533, 75] width 181 height 34
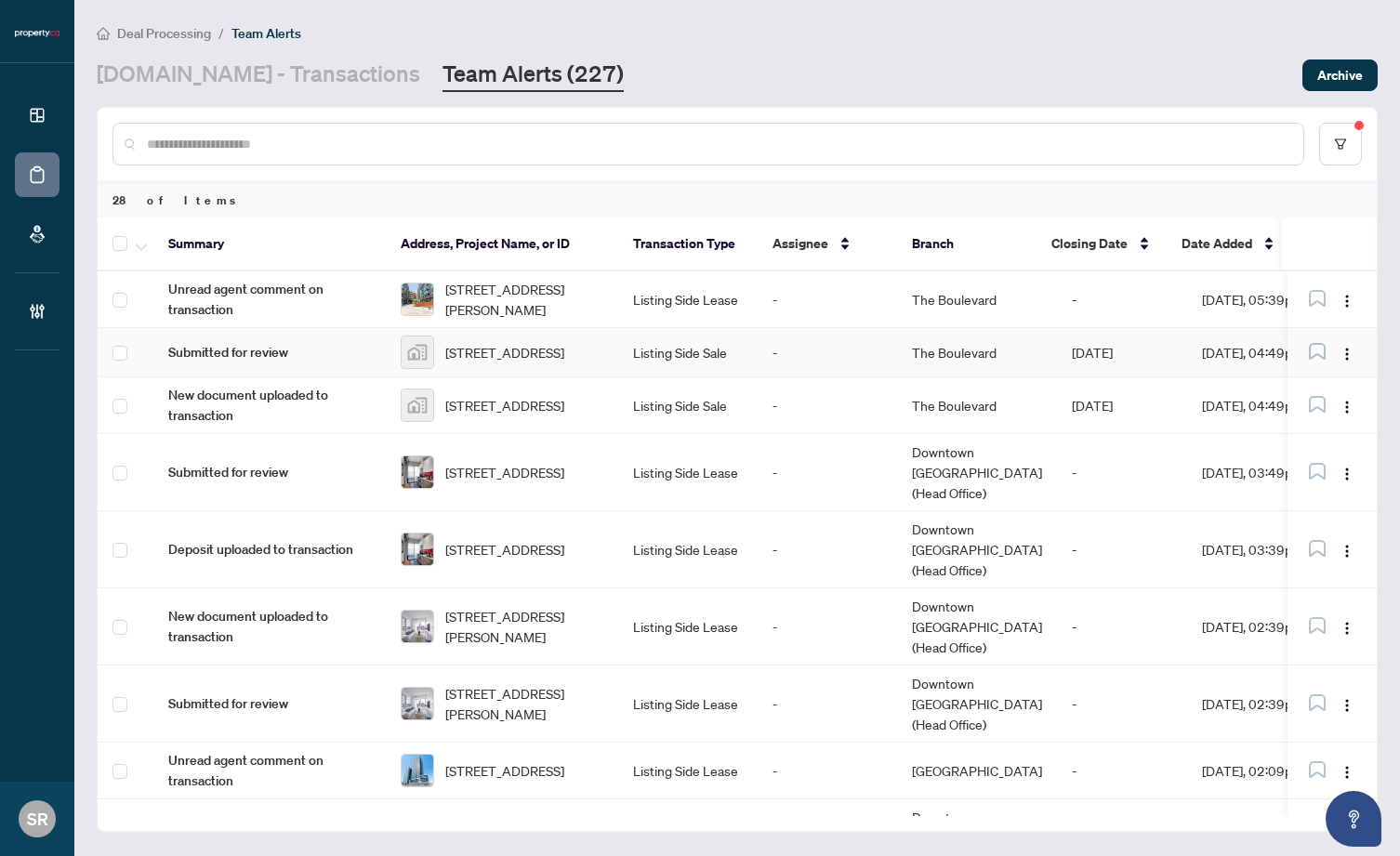
click at [904, 364] on td "The Boulevard" at bounding box center [977, 352] width 160 height 49
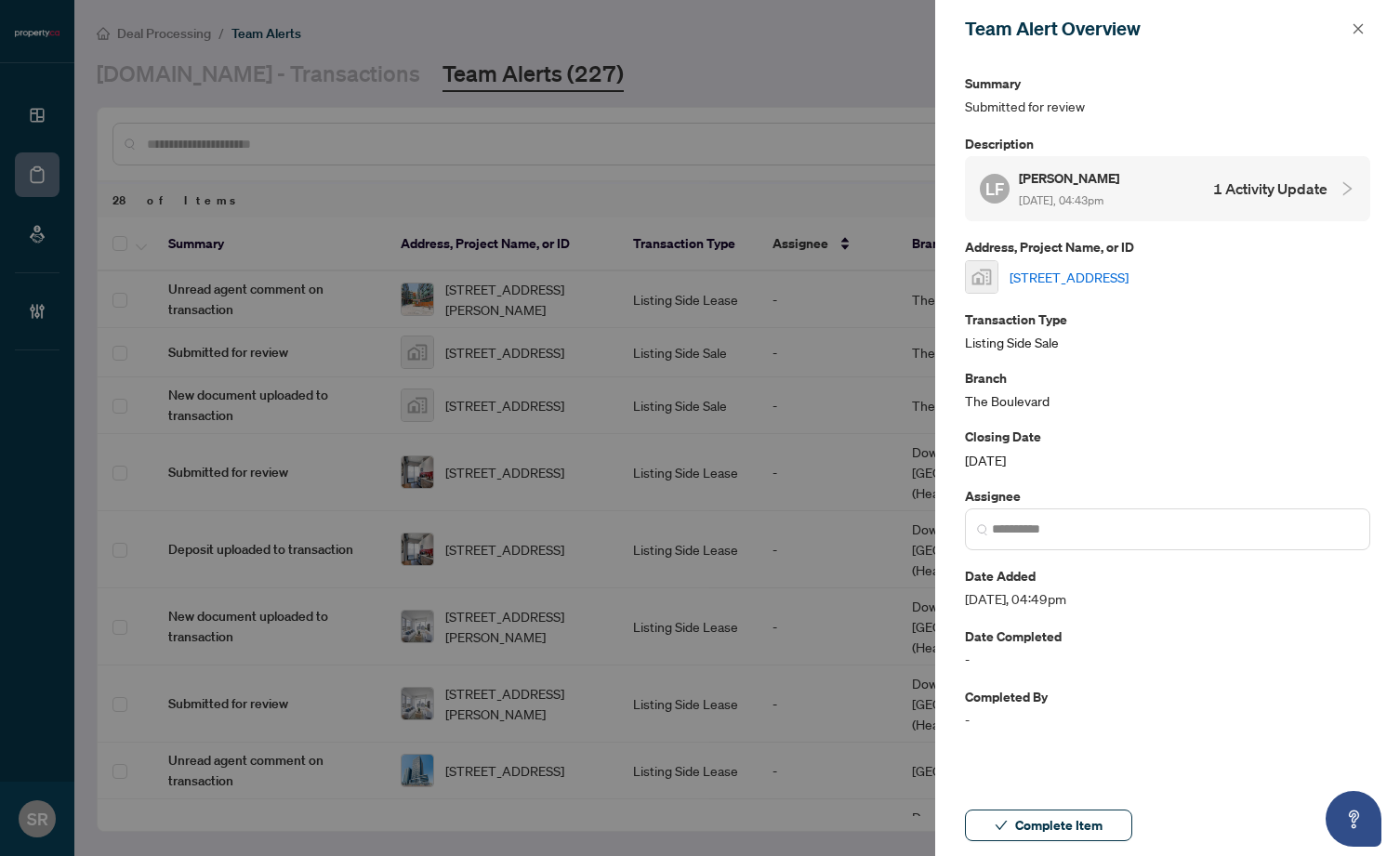
click at [1236, 191] on h4 "1 Activity Update" at bounding box center [1271, 189] width 115 height 23
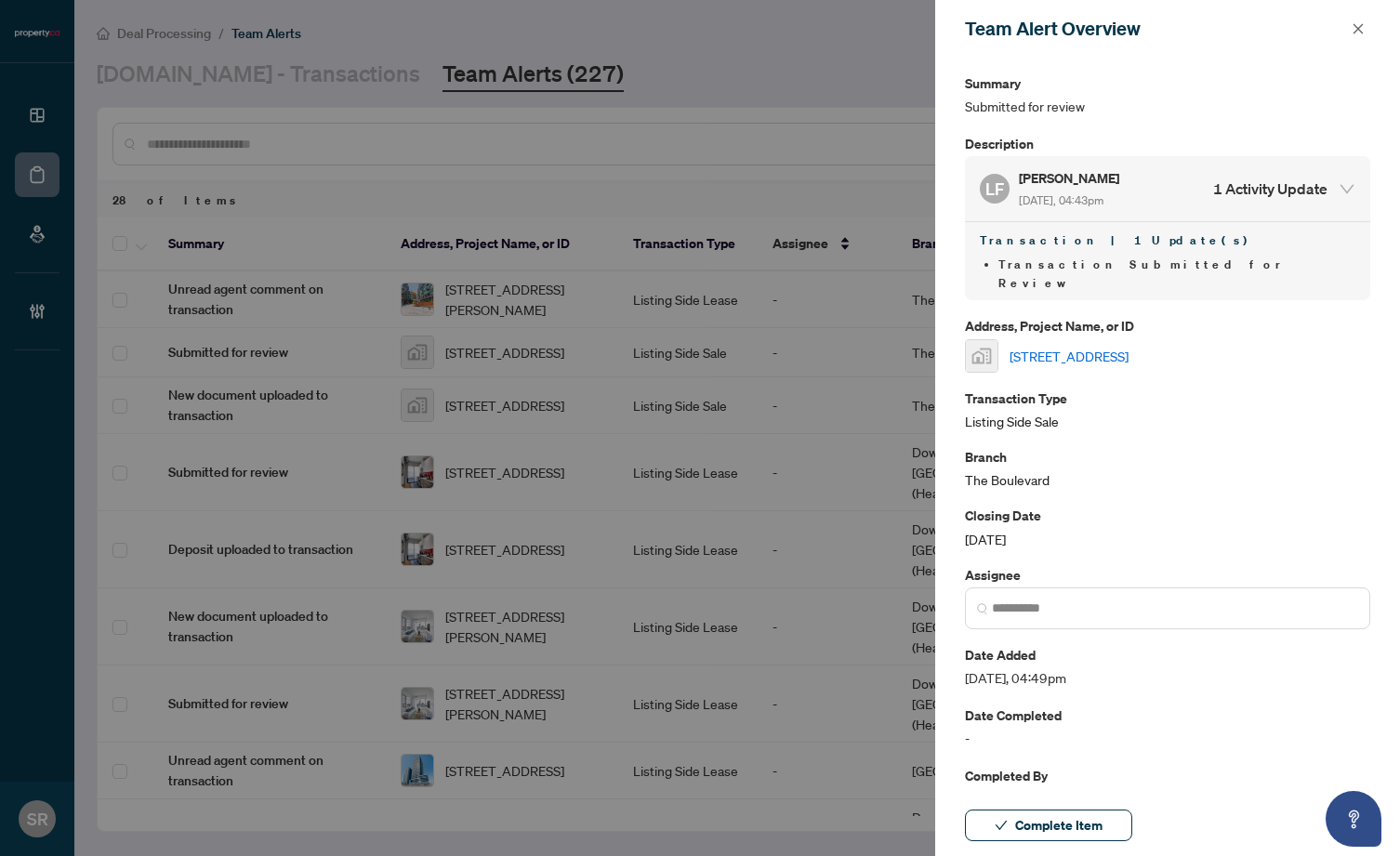
click at [1128, 346] on link "[STREET_ADDRESS]" at bounding box center [1069, 356] width 119 height 21
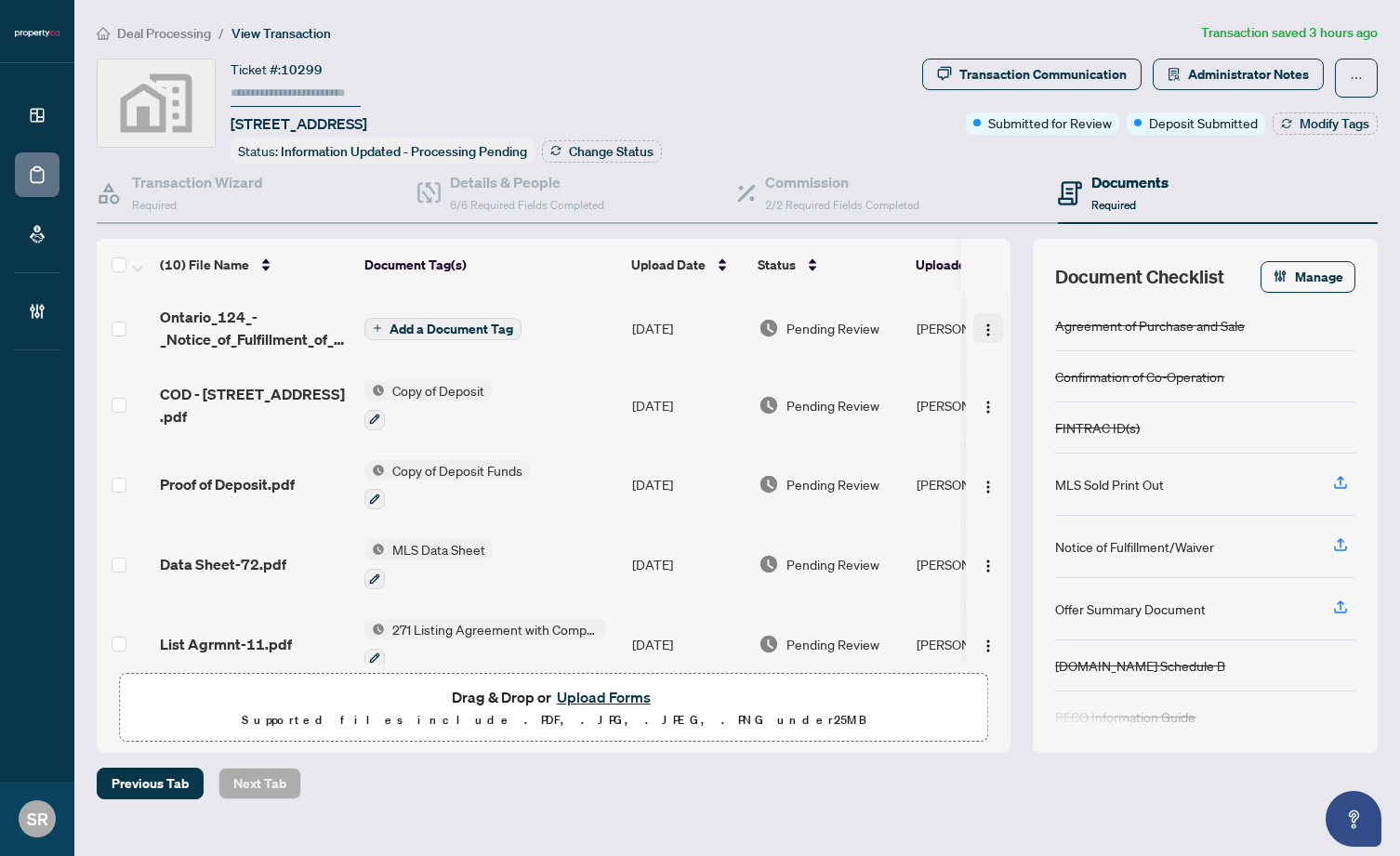
click at [987, 327] on img "button" at bounding box center [988, 330] width 15 height 15
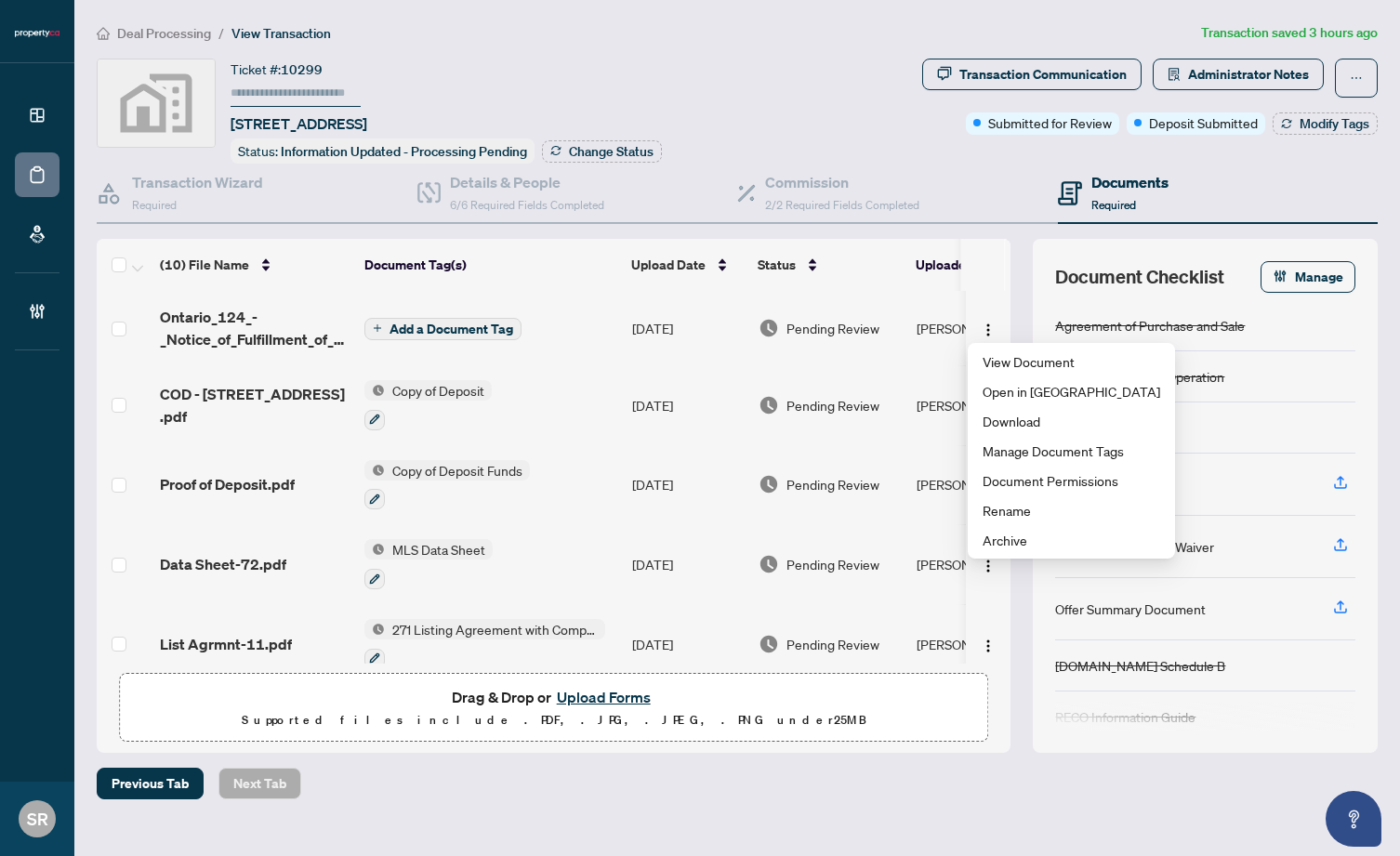
click at [1014, 634] on div "(10) File Name Document Tag(s) Upload Date Status Uploaded By Ontario_124_-_Not…" at bounding box center [738, 495] width 1282 height 514
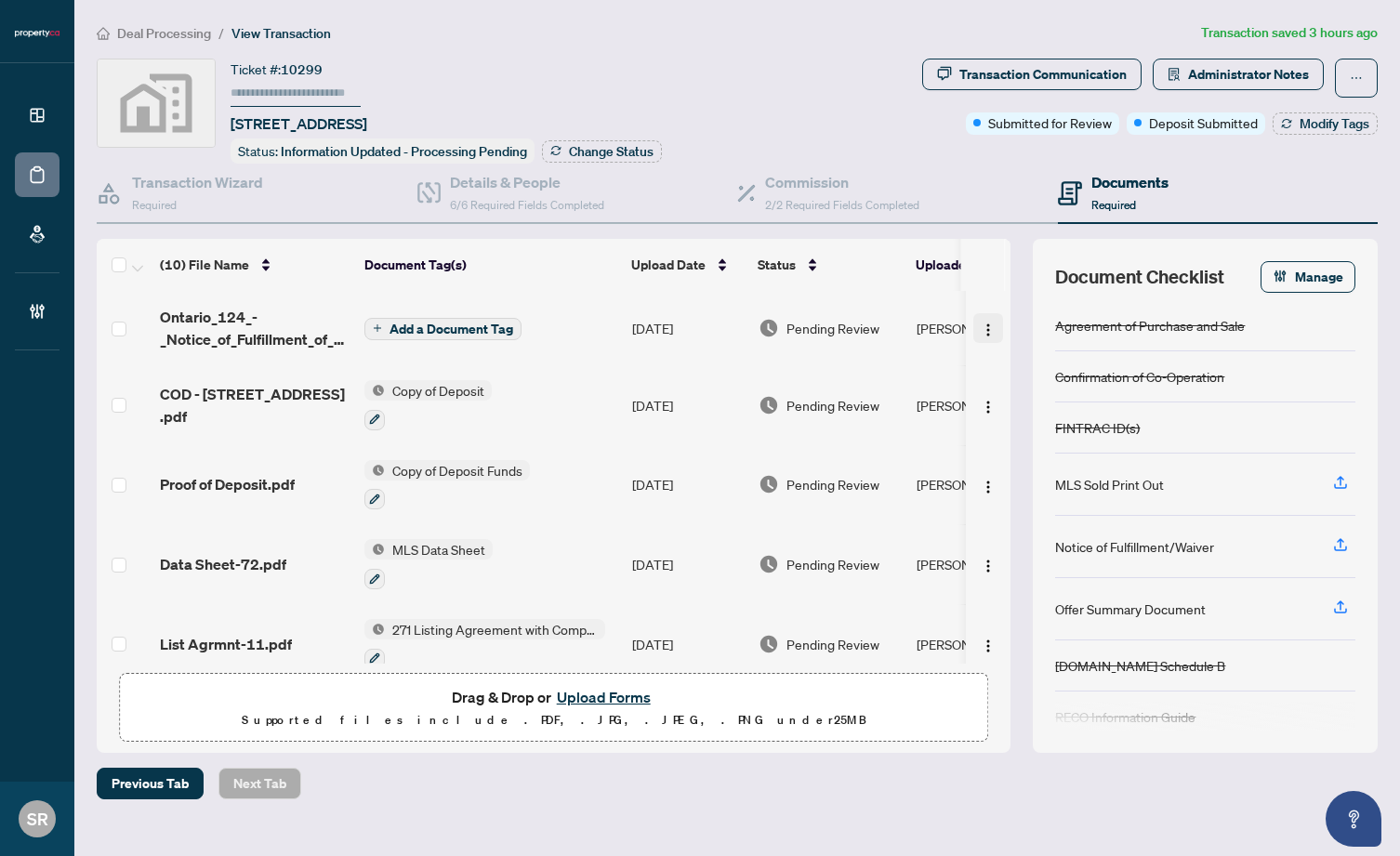
click at [983, 332] on img "button" at bounding box center [988, 330] width 15 height 15
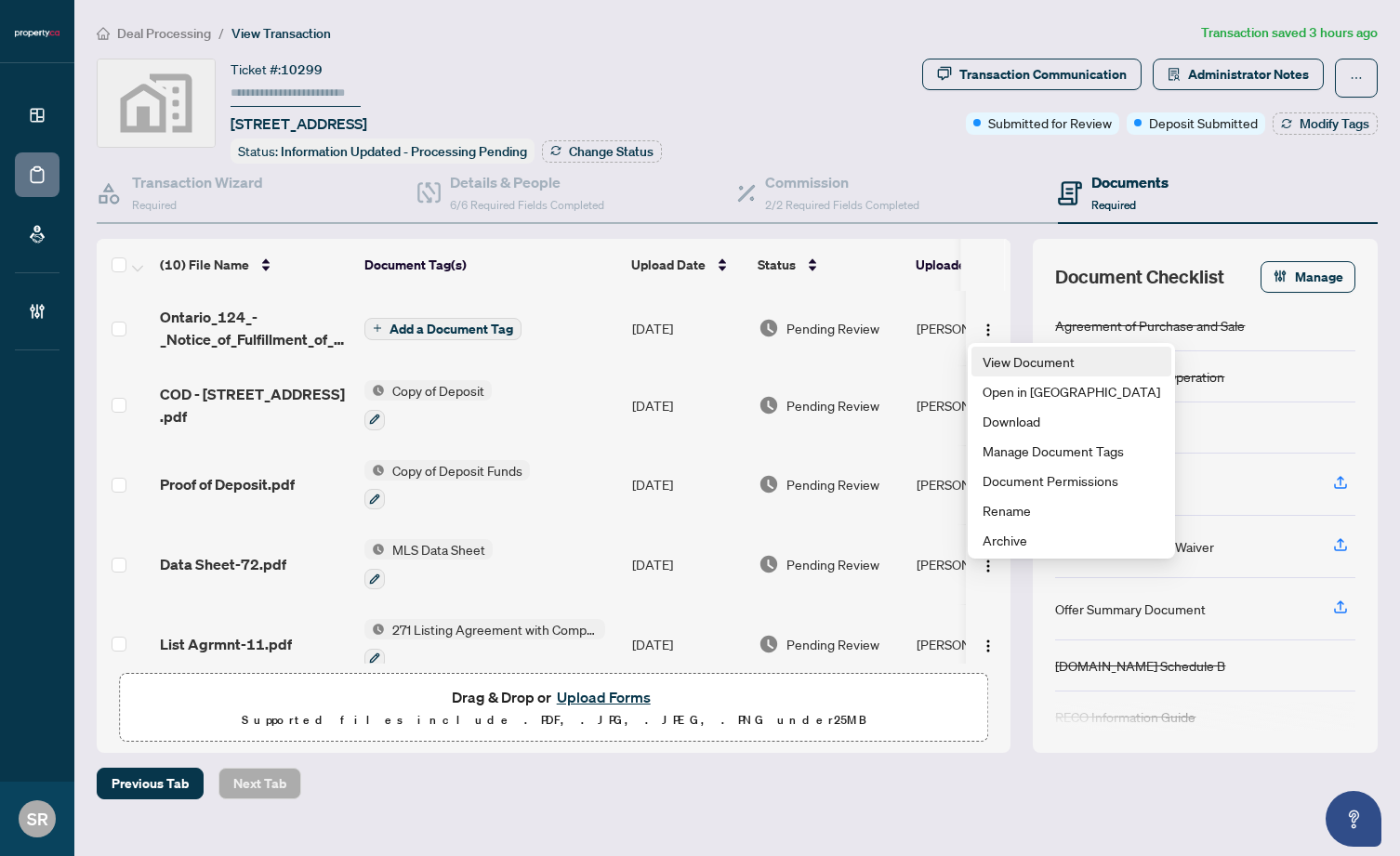
click at [1003, 366] on span "View Document" at bounding box center [1071, 362] width 178 height 21
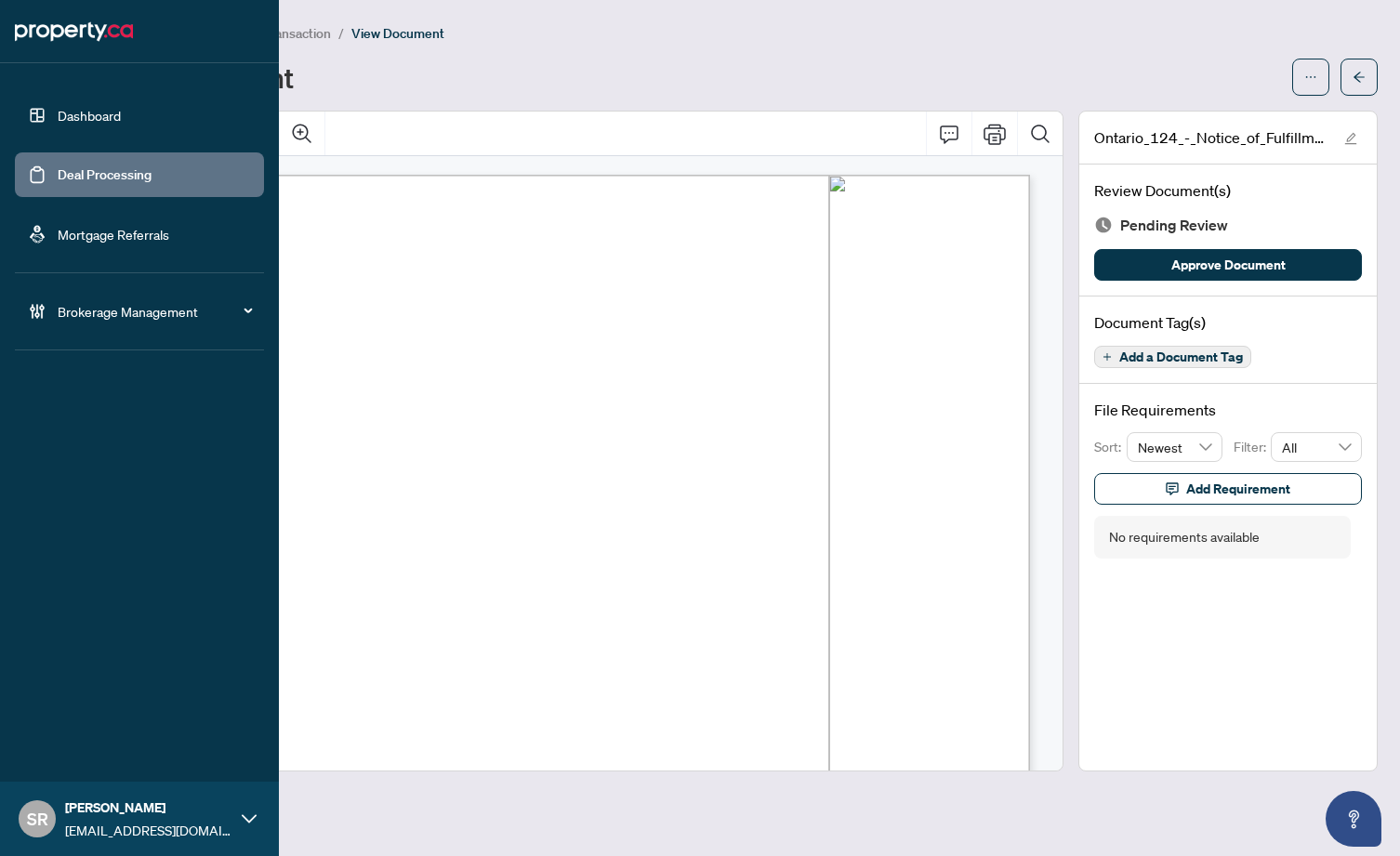
click at [151, 183] on link "Deal Processing" at bounding box center [104, 175] width 94 height 17
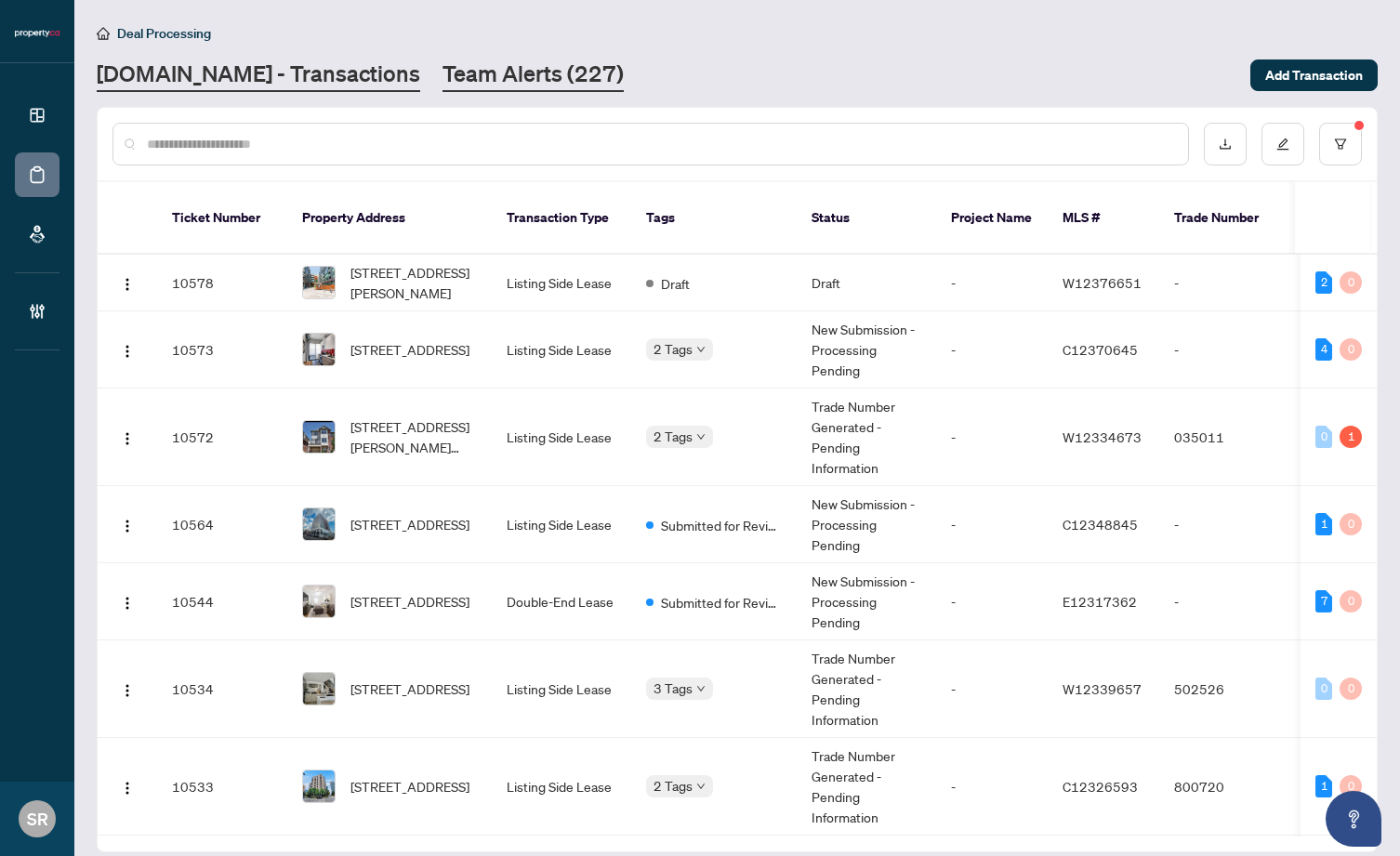
click at [443, 84] on link "Team Alerts (227)" at bounding box center [533, 75] width 181 height 34
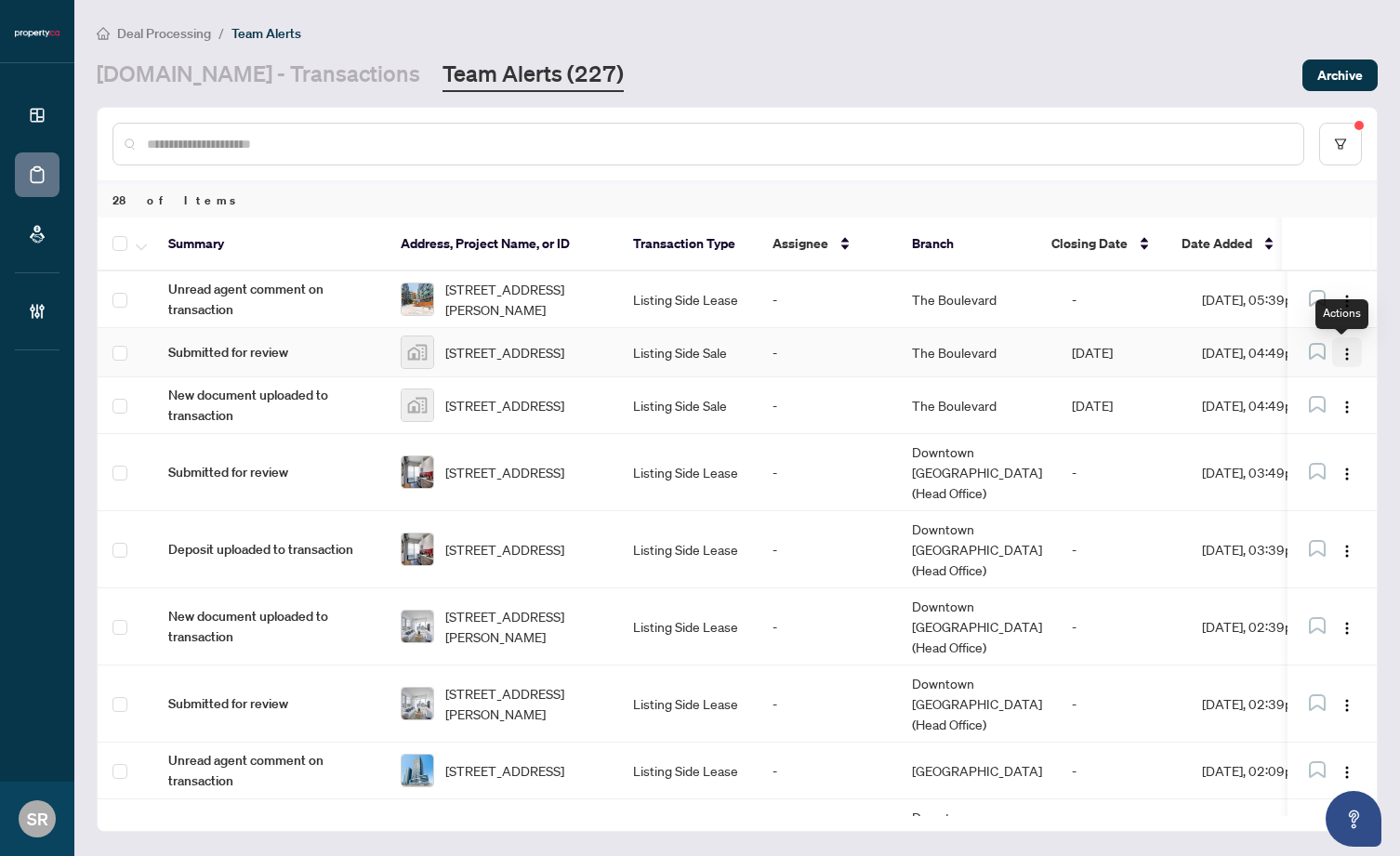
click at [1342, 361] on img "button" at bounding box center [1347, 354] width 15 height 15
click at [987, 339] on td "The Boulevard" at bounding box center [977, 352] width 160 height 49
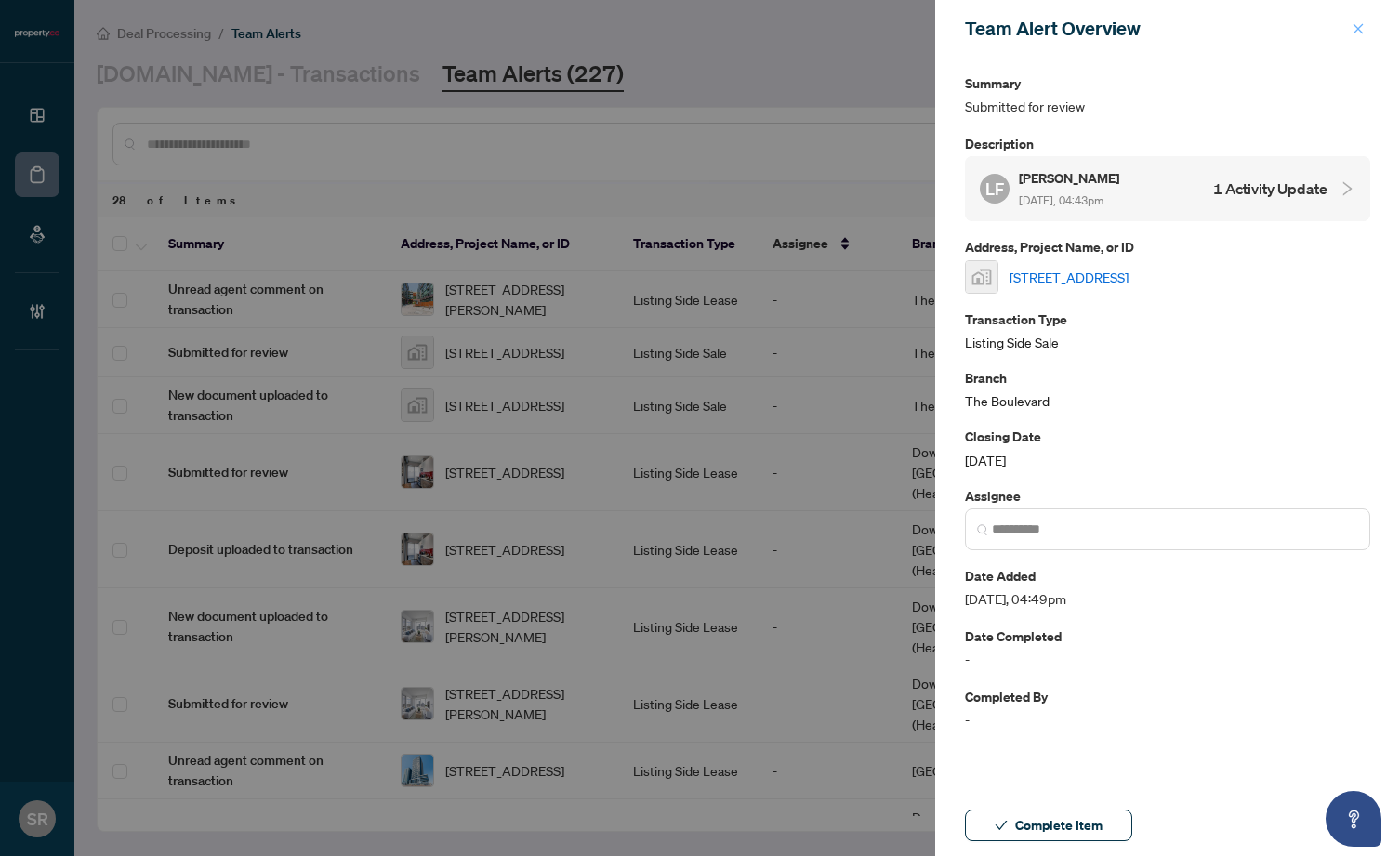
click at [1354, 21] on span "button" at bounding box center [1359, 29] width 13 height 30
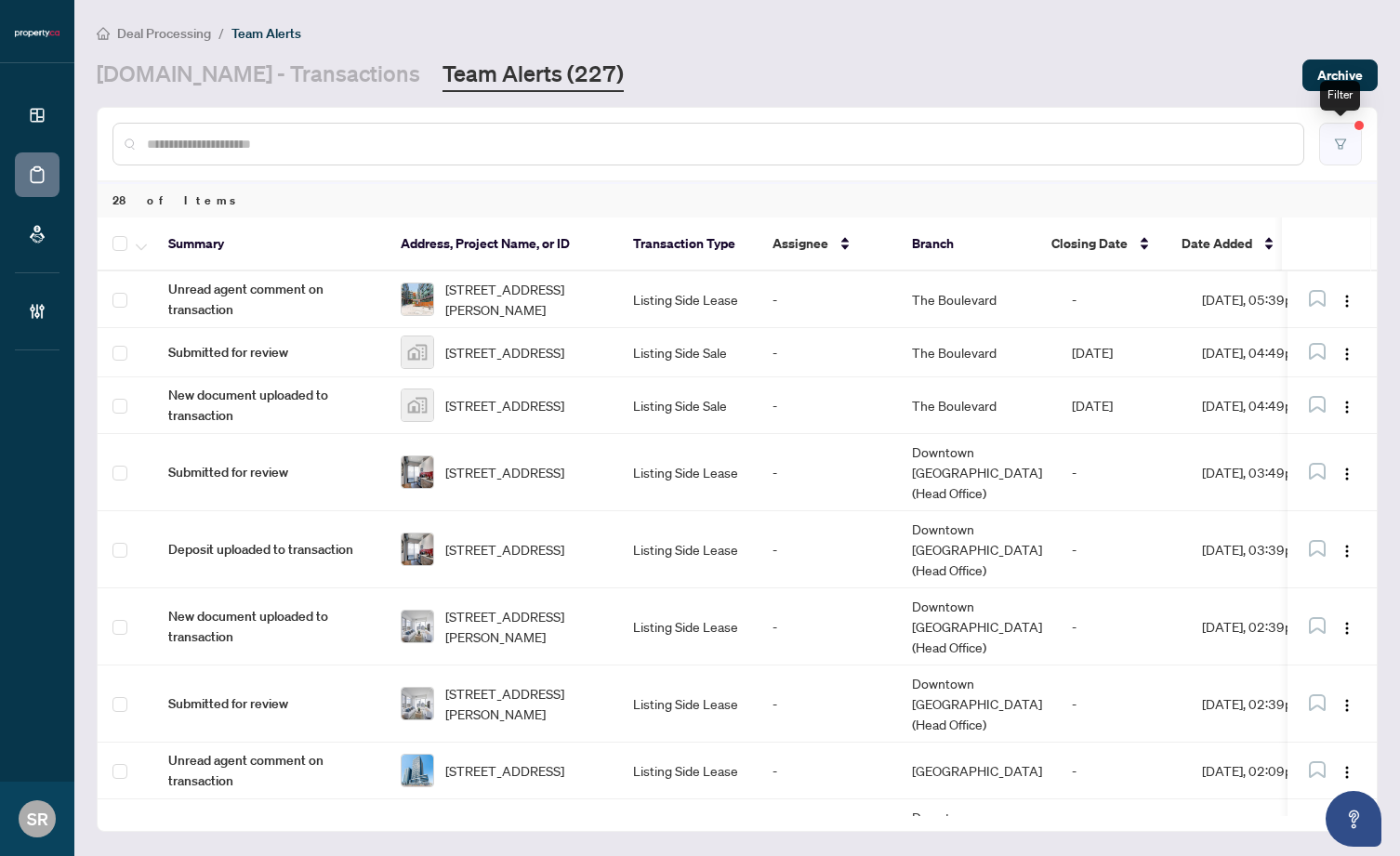
click at [1329, 140] on button "button" at bounding box center [1341, 145] width 43 height 43
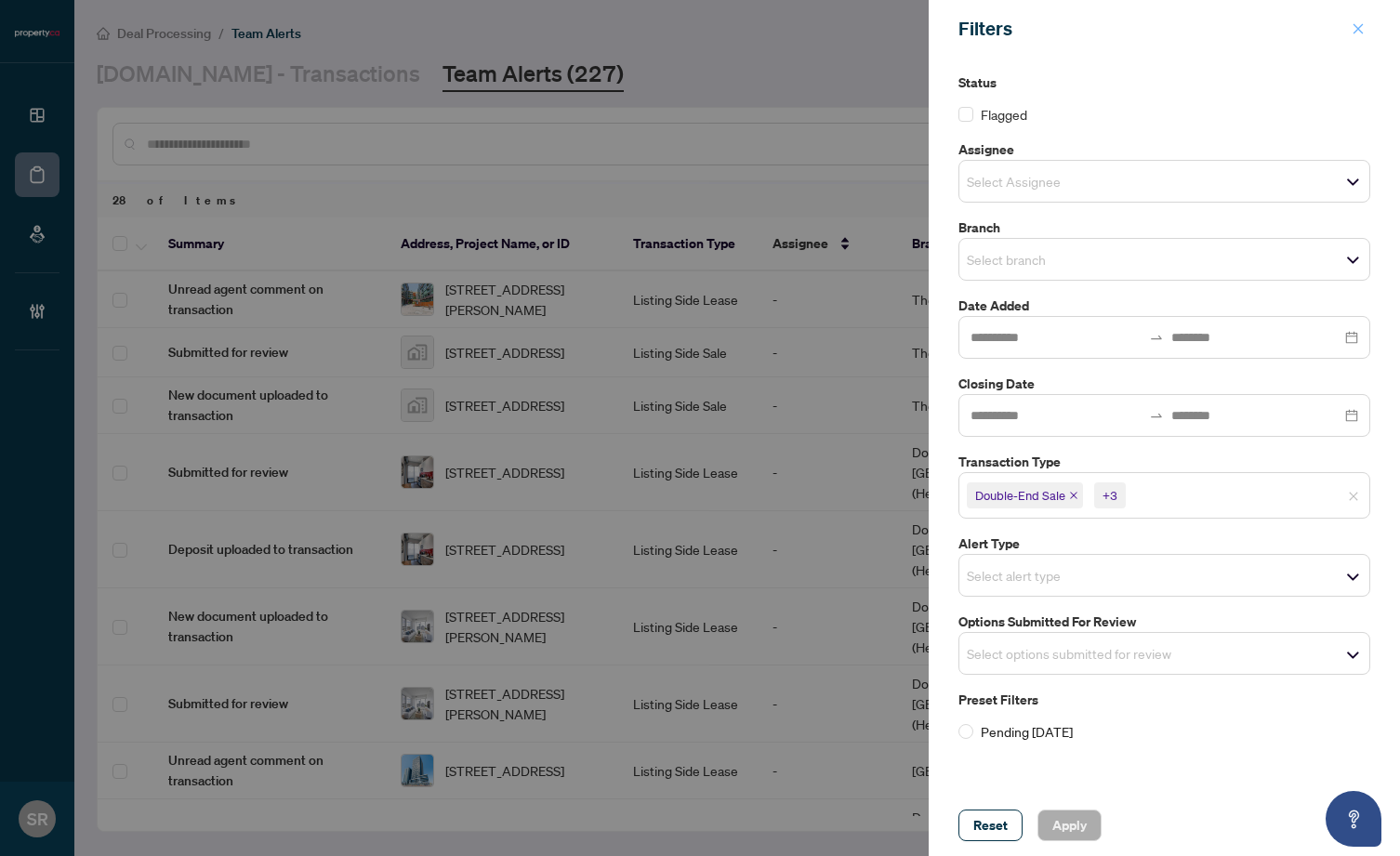
click at [1353, 20] on span "button" at bounding box center [1359, 29] width 13 height 30
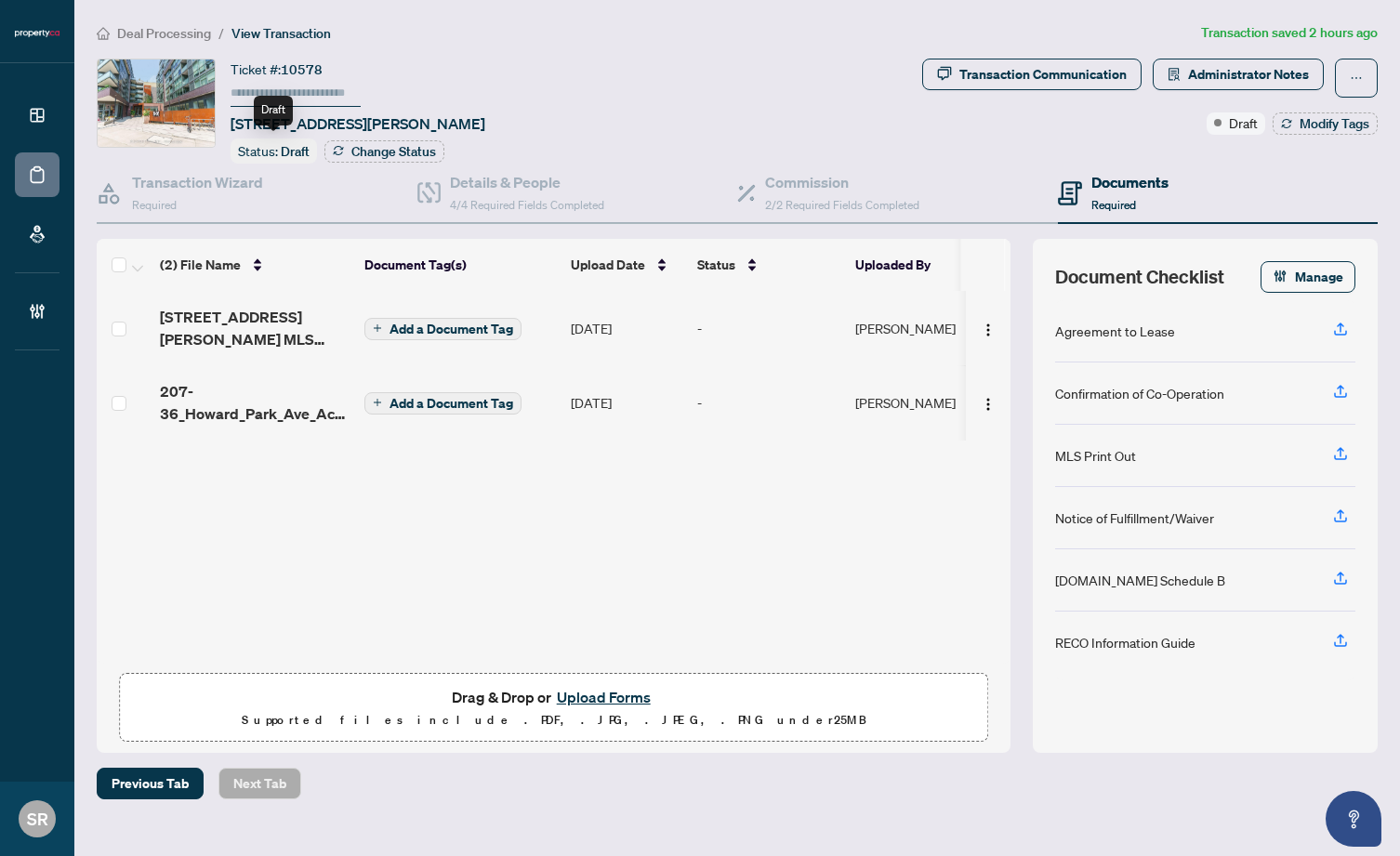
click at [291, 156] on span "Draft" at bounding box center [295, 151] width 29 height 17
click at [296, 146] on span "Draft" at bounding box center [295, 151] width 29 height 17
click at [974, 319] on button "button" at bounding box center [988, 329] width 30 height 30
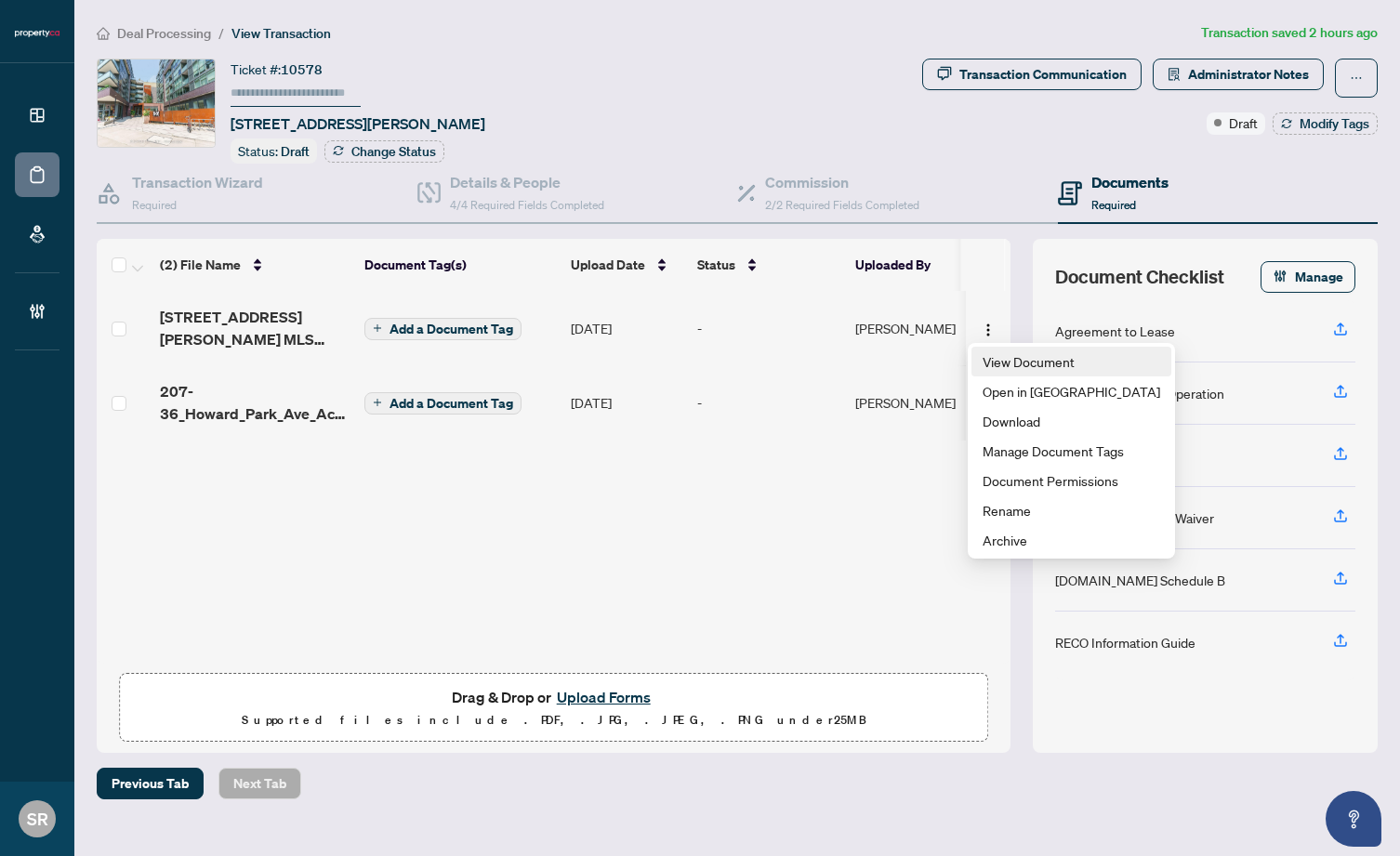
click at [1043, 357] on span "View Document" at bounding box center [1071, 362] width 178 height 21
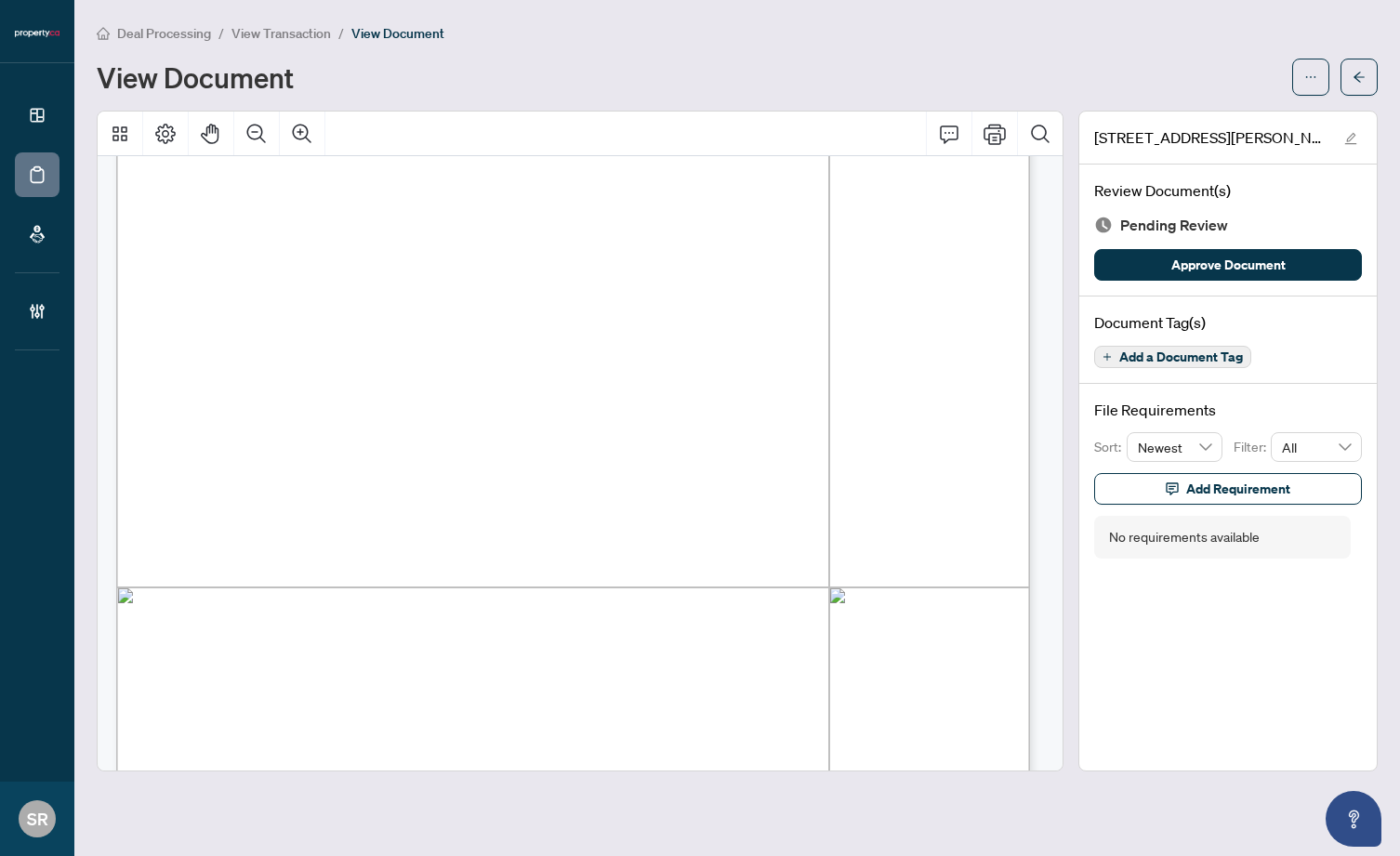
scroll to position [1818, 0]
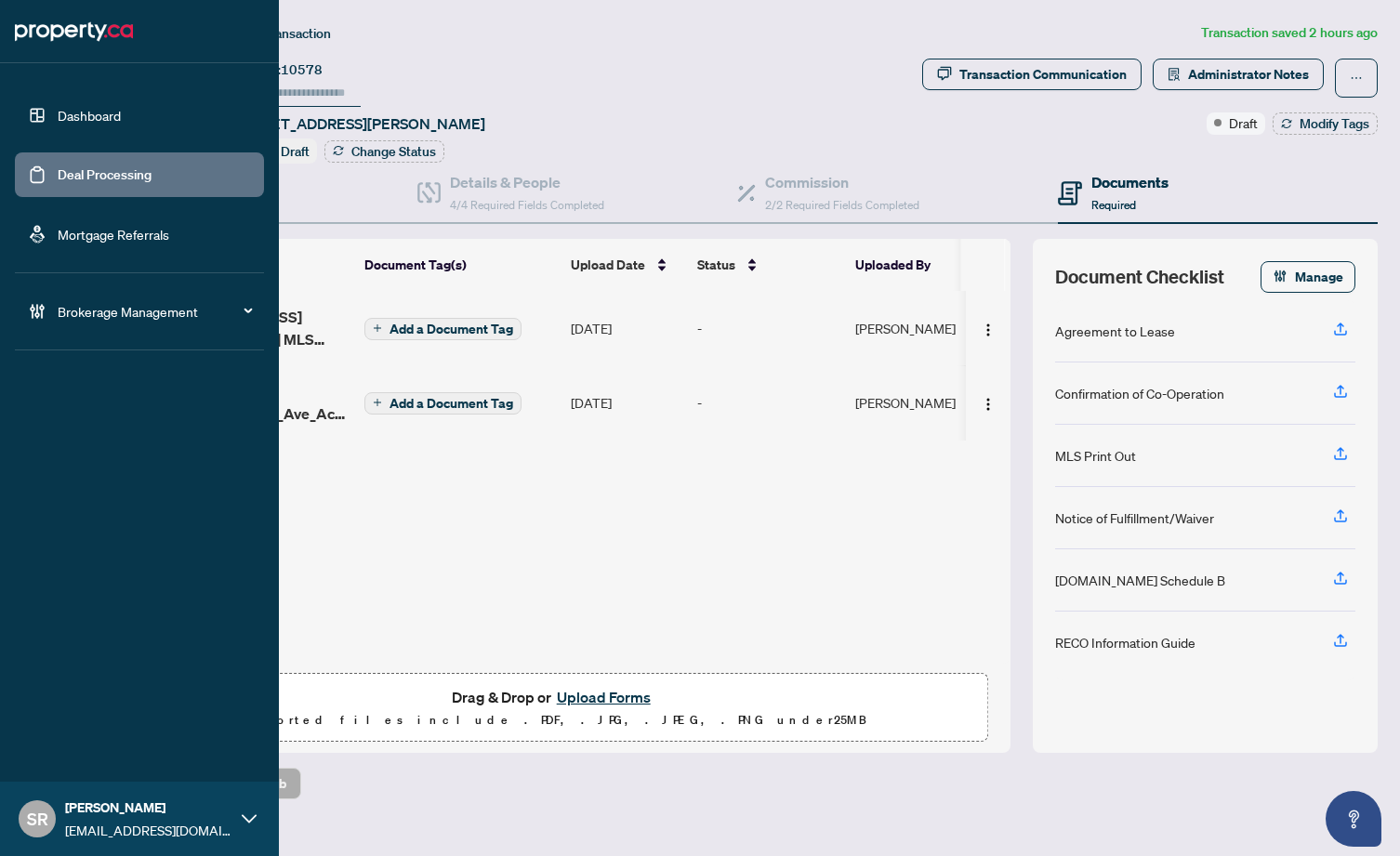
click at [66, 179] on link "Deal Processing" at bounding box center [104, 175] width 94 height 17
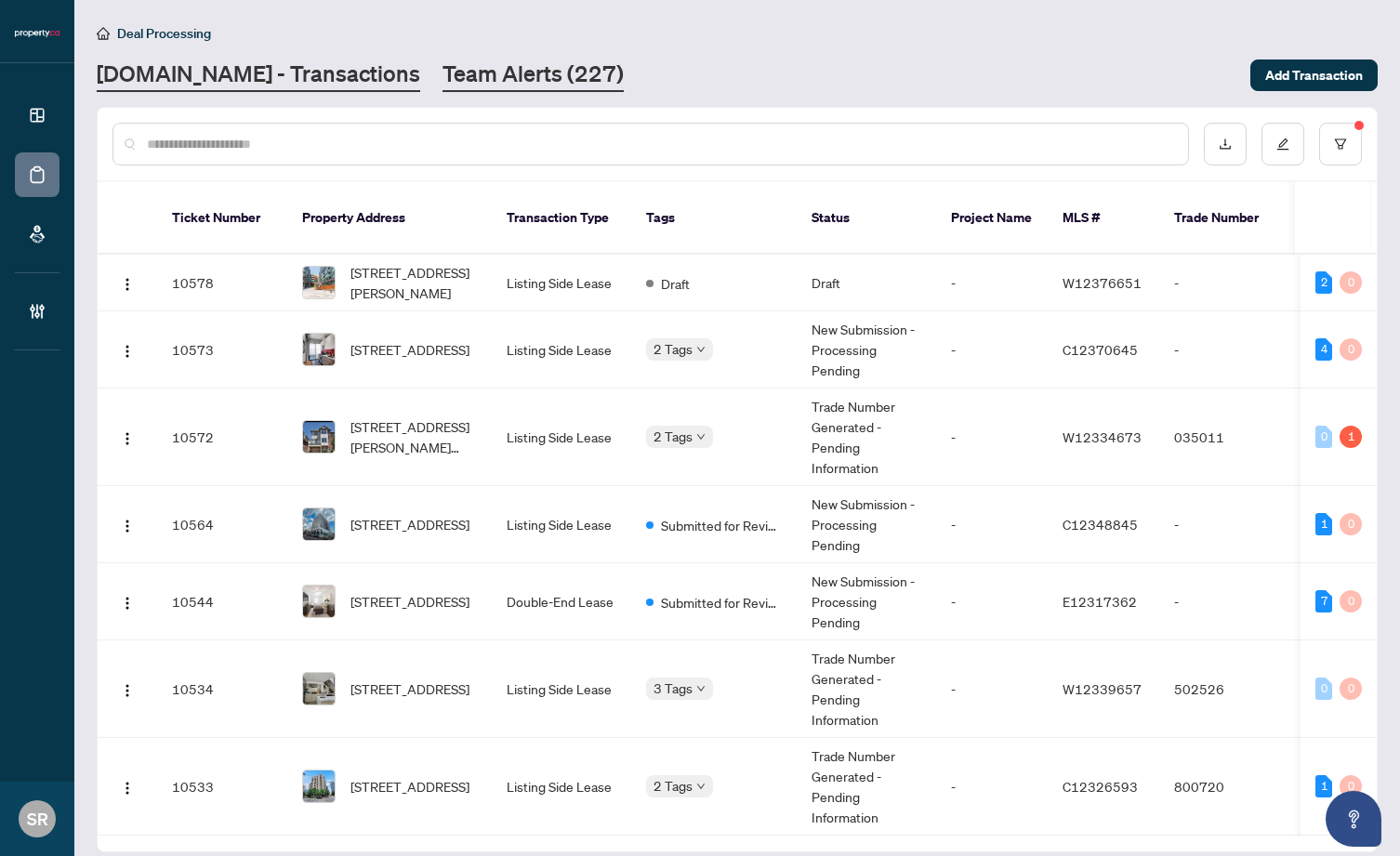
click at [443, 63] on link "Team Alerts (227)" at bounding box center [533, 75] width 181 height 34
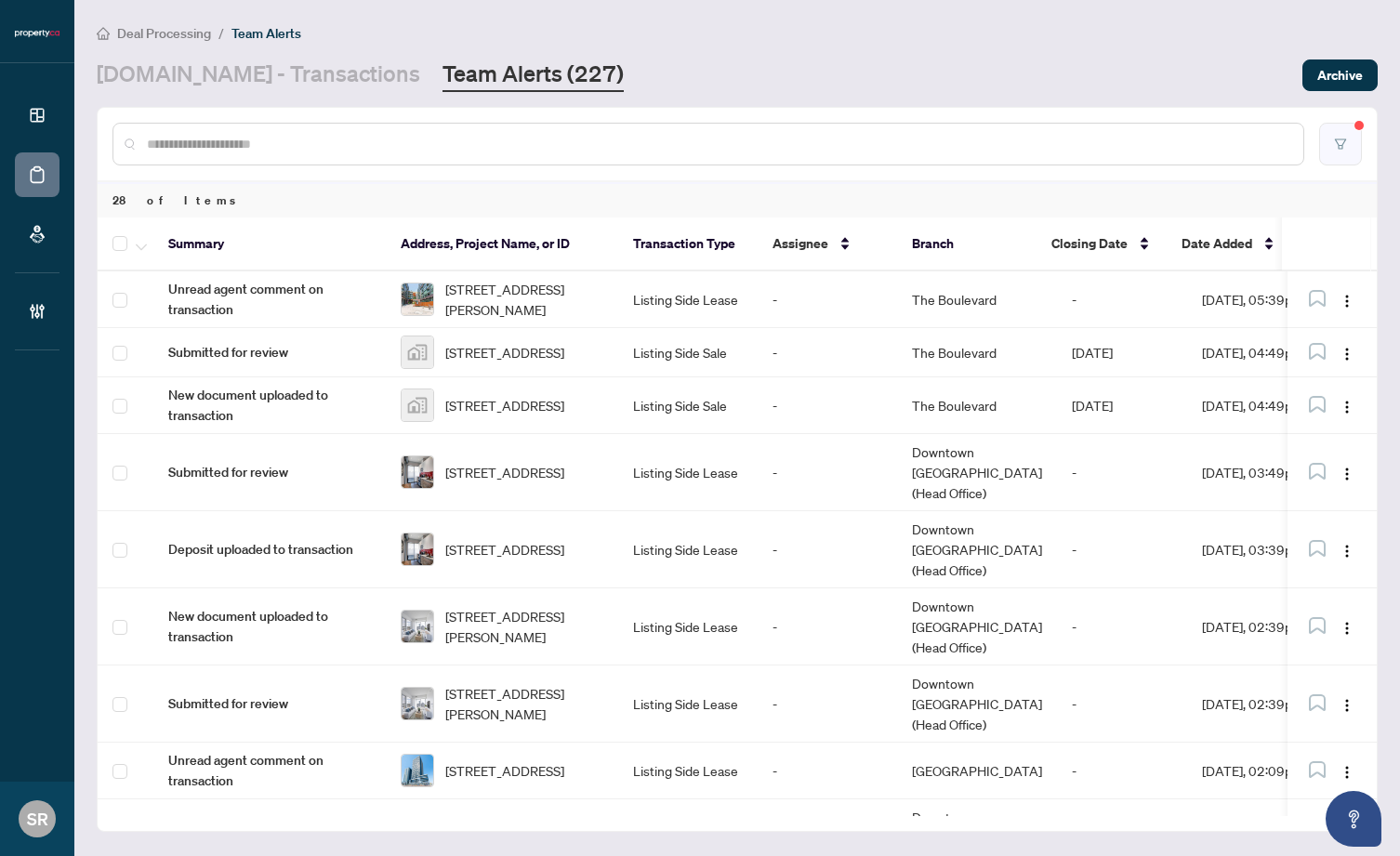
click at [1331, 149] on button "button" at bounding box center [1341, 145] width 43 height 43
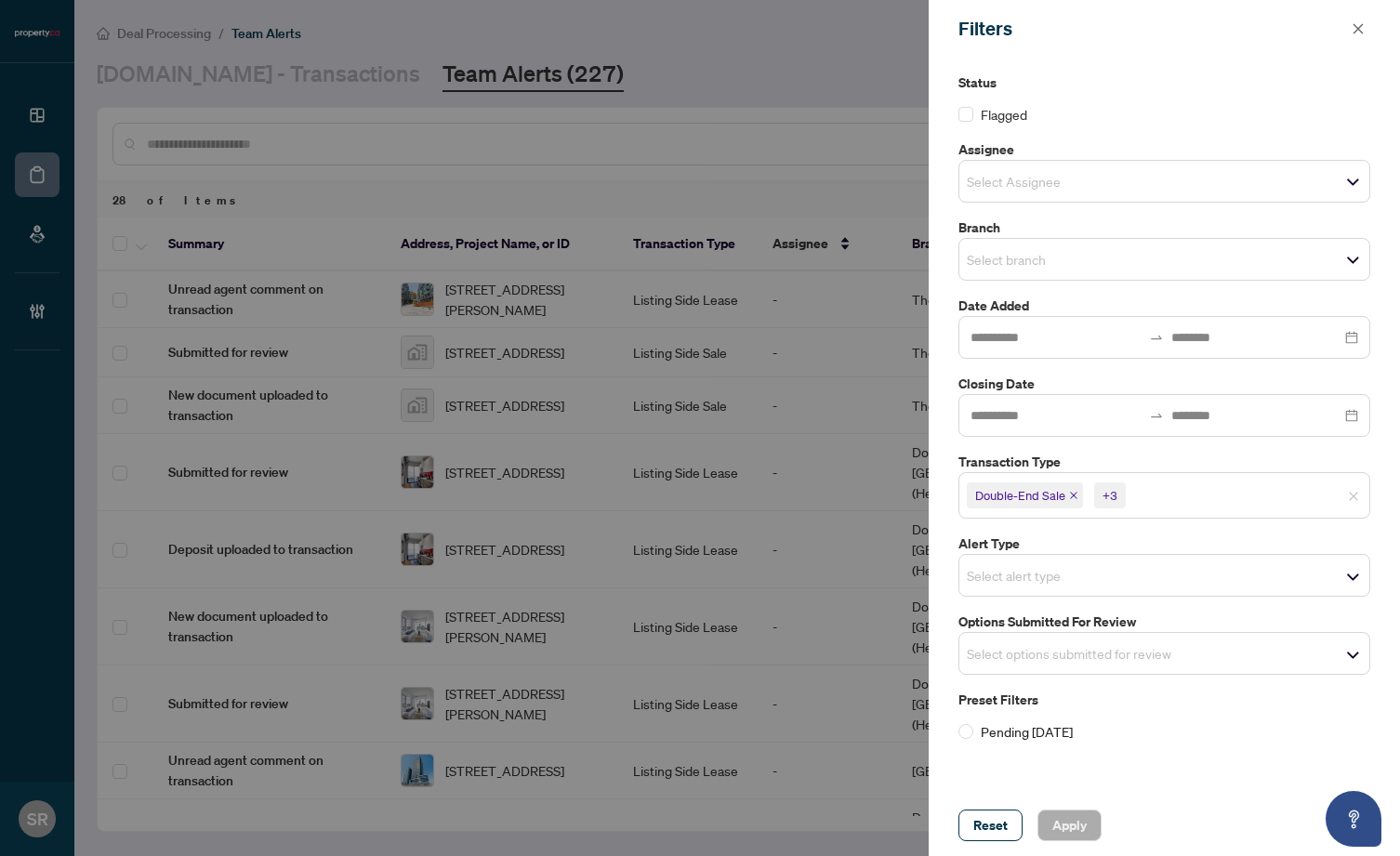
click at [720, 84] on div at bounding box center [700, 428] width 1400 height 856
click at [1353, 19] on span "button" at bounding box center [1359, 29] width 13 height 30
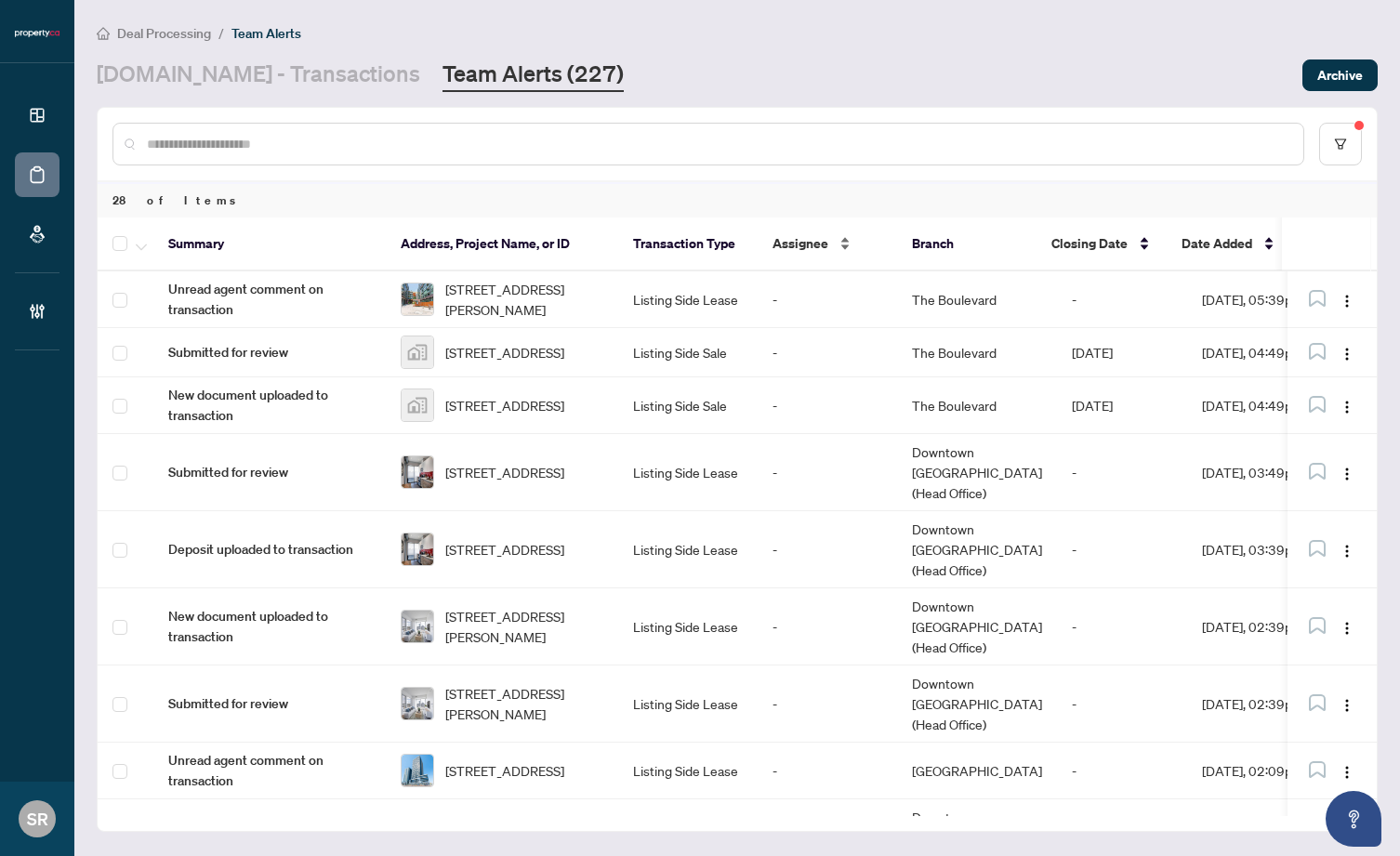
click at [842, 240] on div "Assignee" at bounding box center [827, 243] width 110 height 21
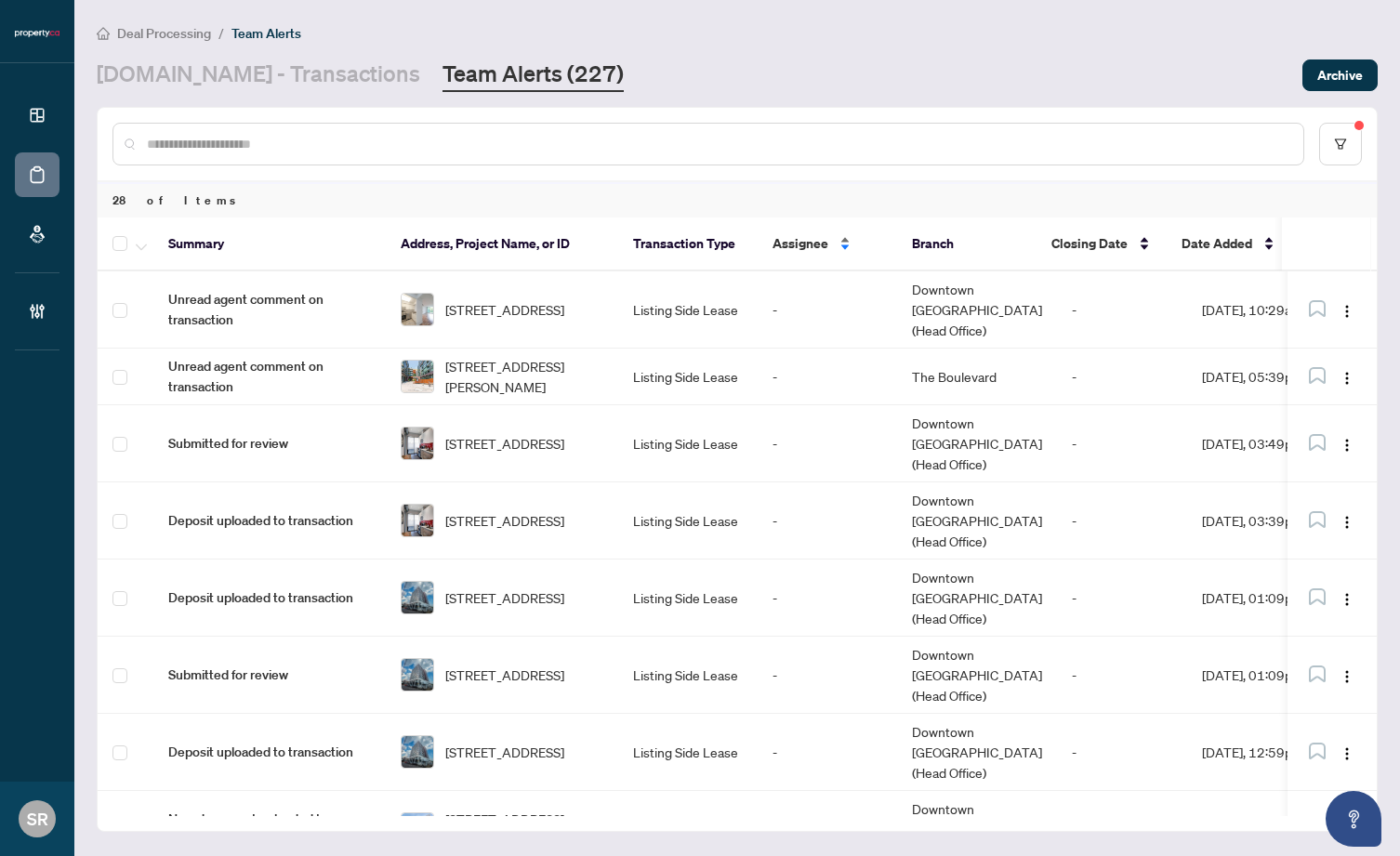
click at [846, 244] on div "Assignee" at bounding box center [827, 243] width 110 height 21
click at [846, 237] on div "Assignee" at bounding box center [827, 243] width 110 height 21
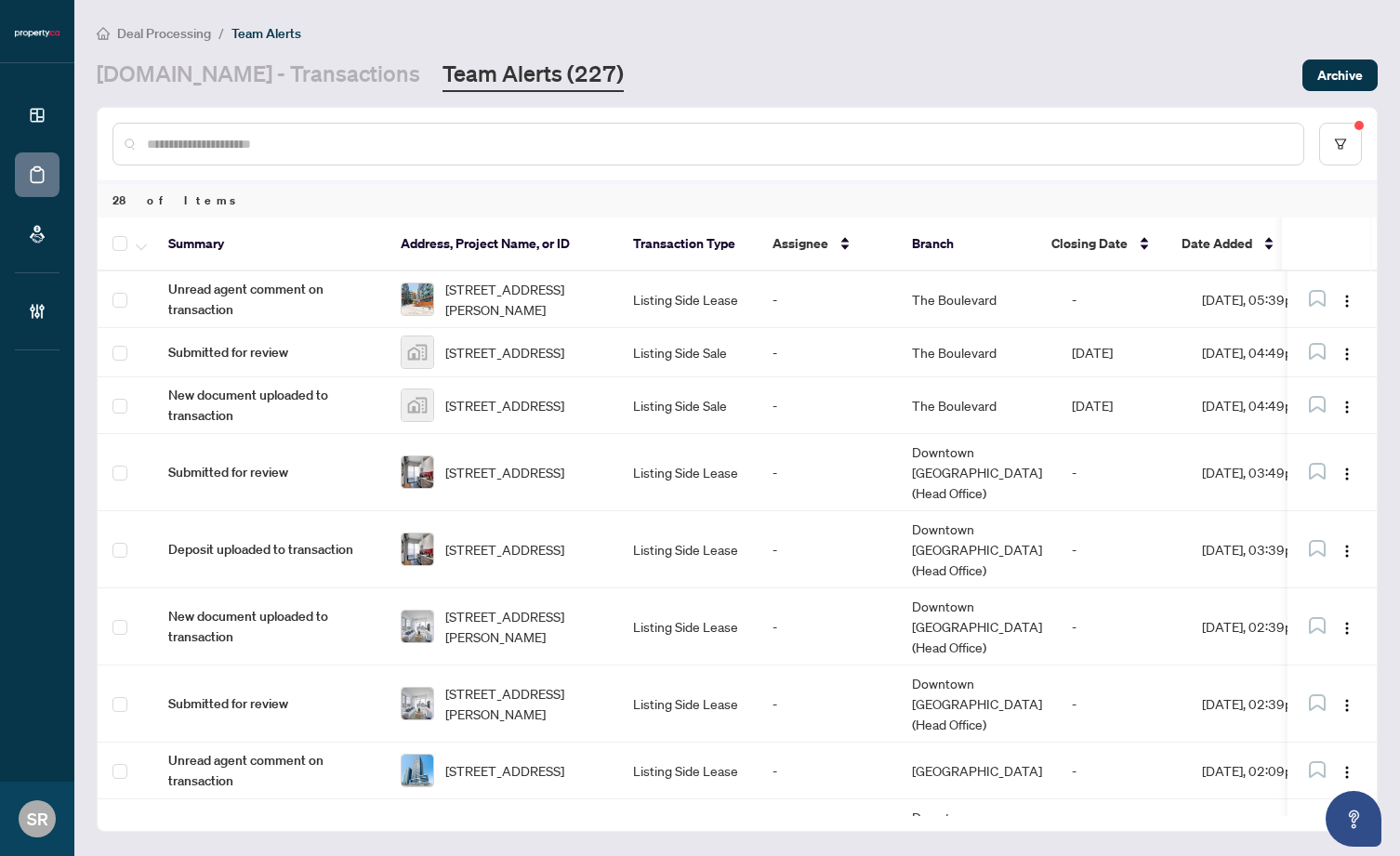
click at [203, 93] on main "Deal Processing / Team Alerts Property.ca - Transactions Team Alerts (227) Arch…" at bounding box center [737, 428] width 1326 height 856
click at [227, 79] on link "[DOMAIN_NAME] - Transactions" at bounding box center [258, 75] width 323 height 34
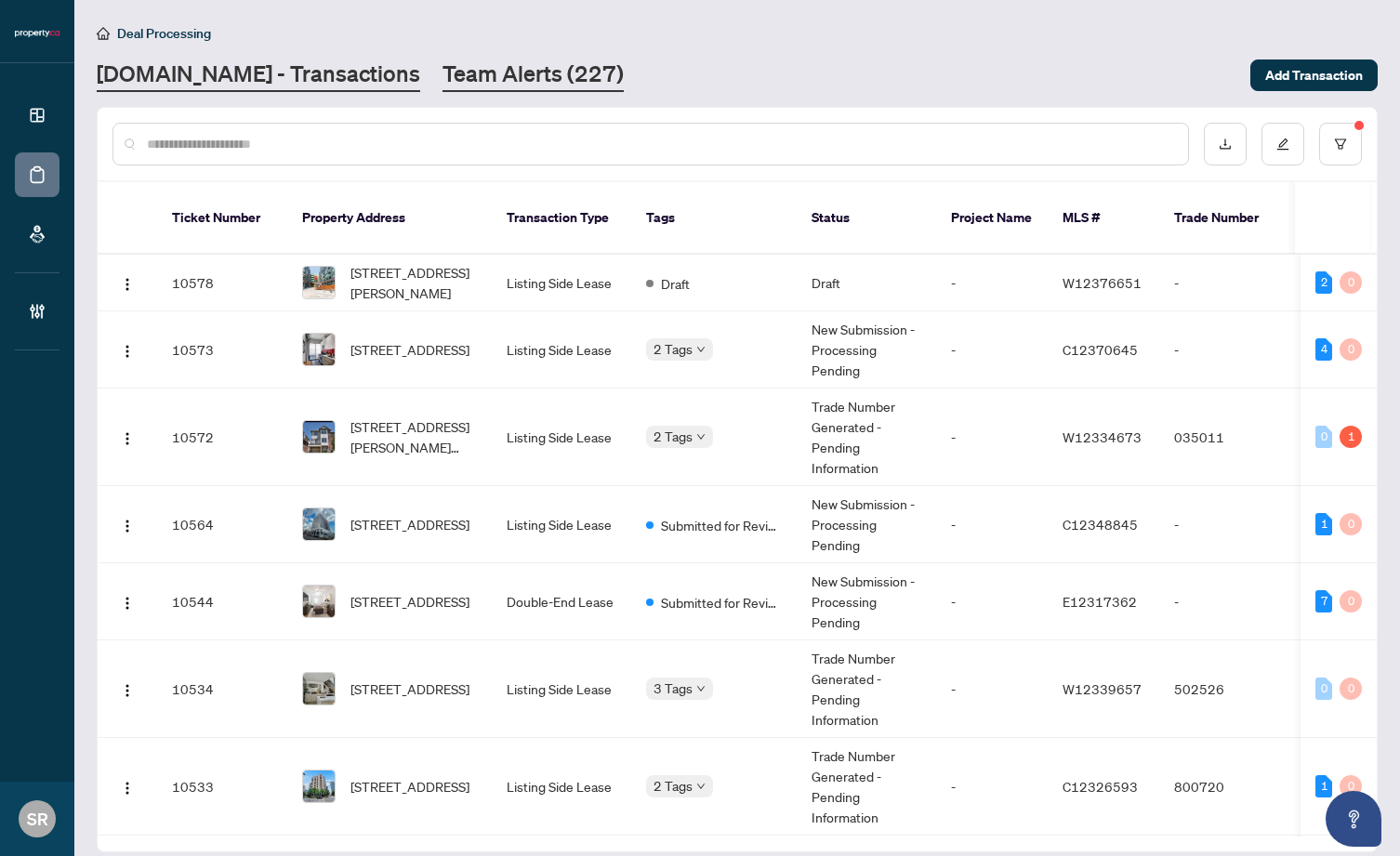
click at [481, 79] on link "Team Alerts (227)" at bounding box center [533, 75] width 181 height 34
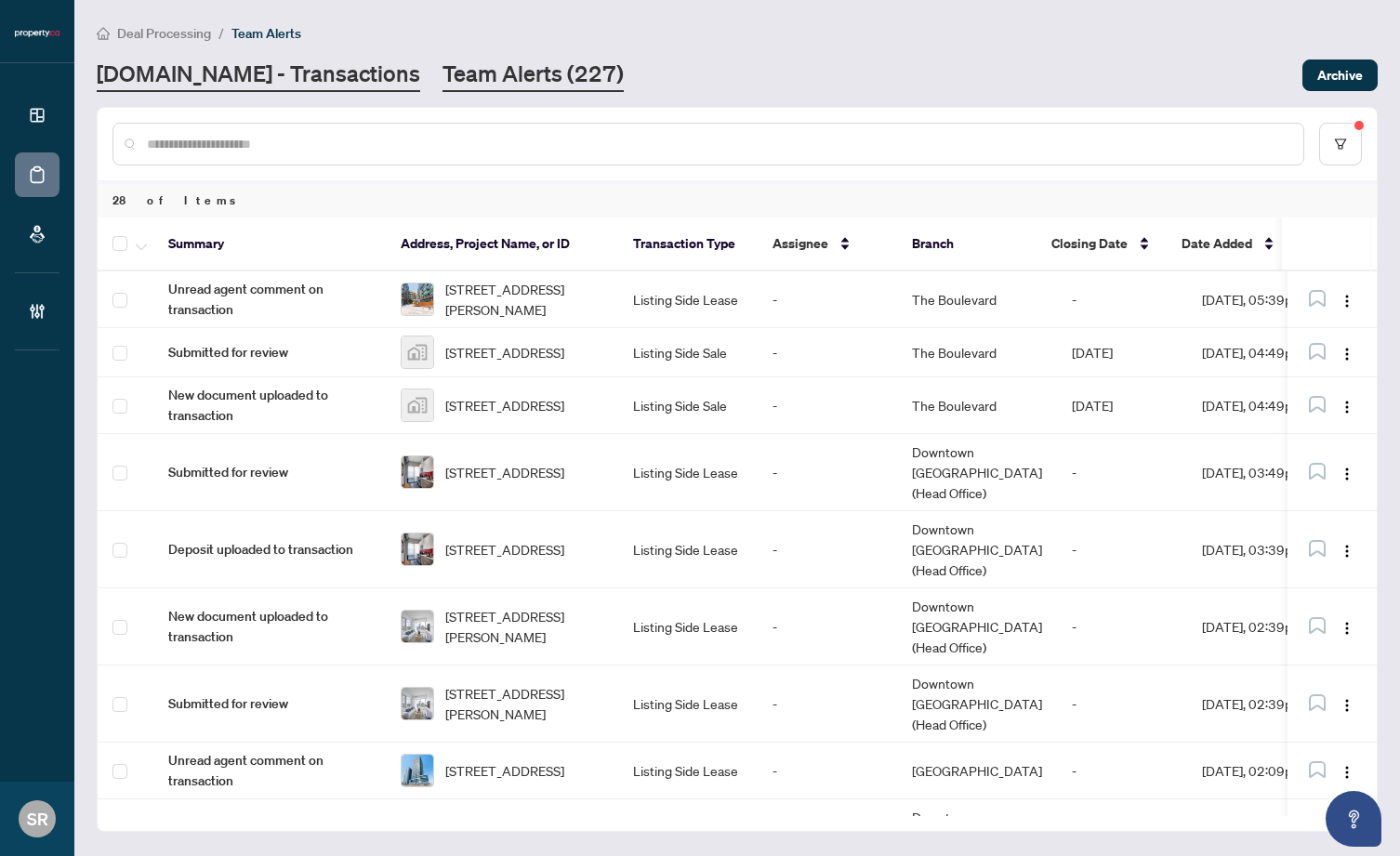
click at [226, 73] on link "[DOMAIN_NAME] - Transactions" at bounding box center [258, 75] width 323 height 34
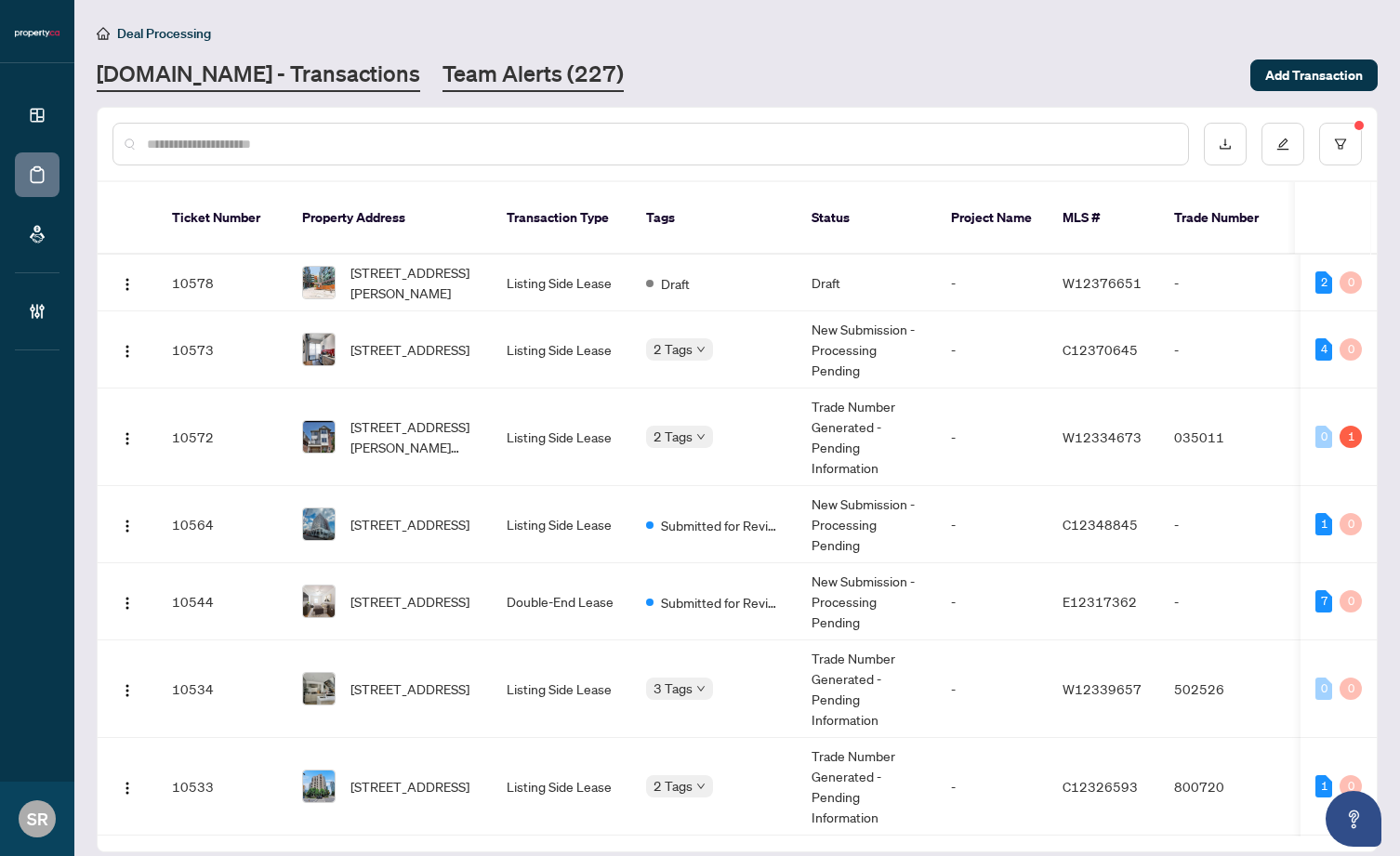
click at [538, 81] on link "Team Alerts (227)" at bounding box center [533, 75] width 181 height 34
